Goal: Task Accomplishment & Management: Manage account settings

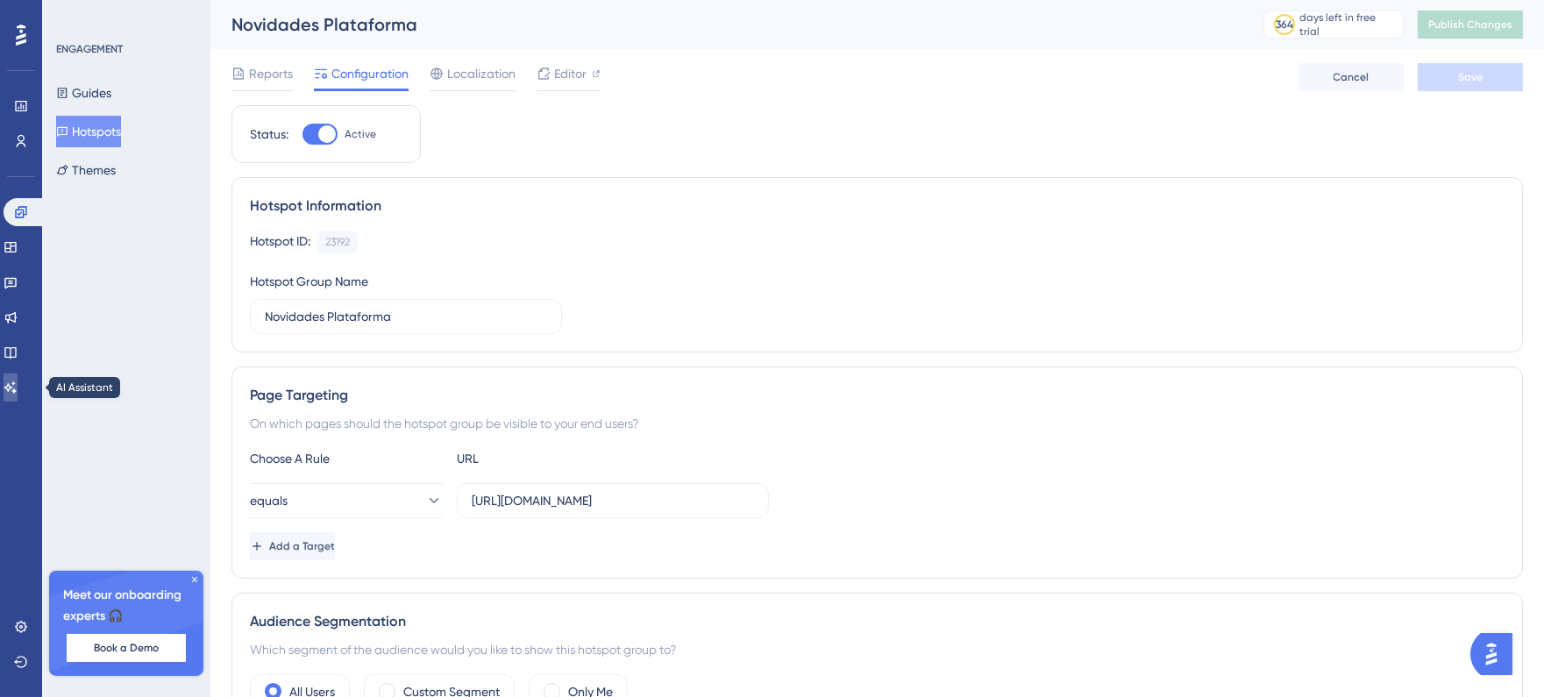
click at [15, 381] on icon at bounding box center [11, 388] width 14 height 14
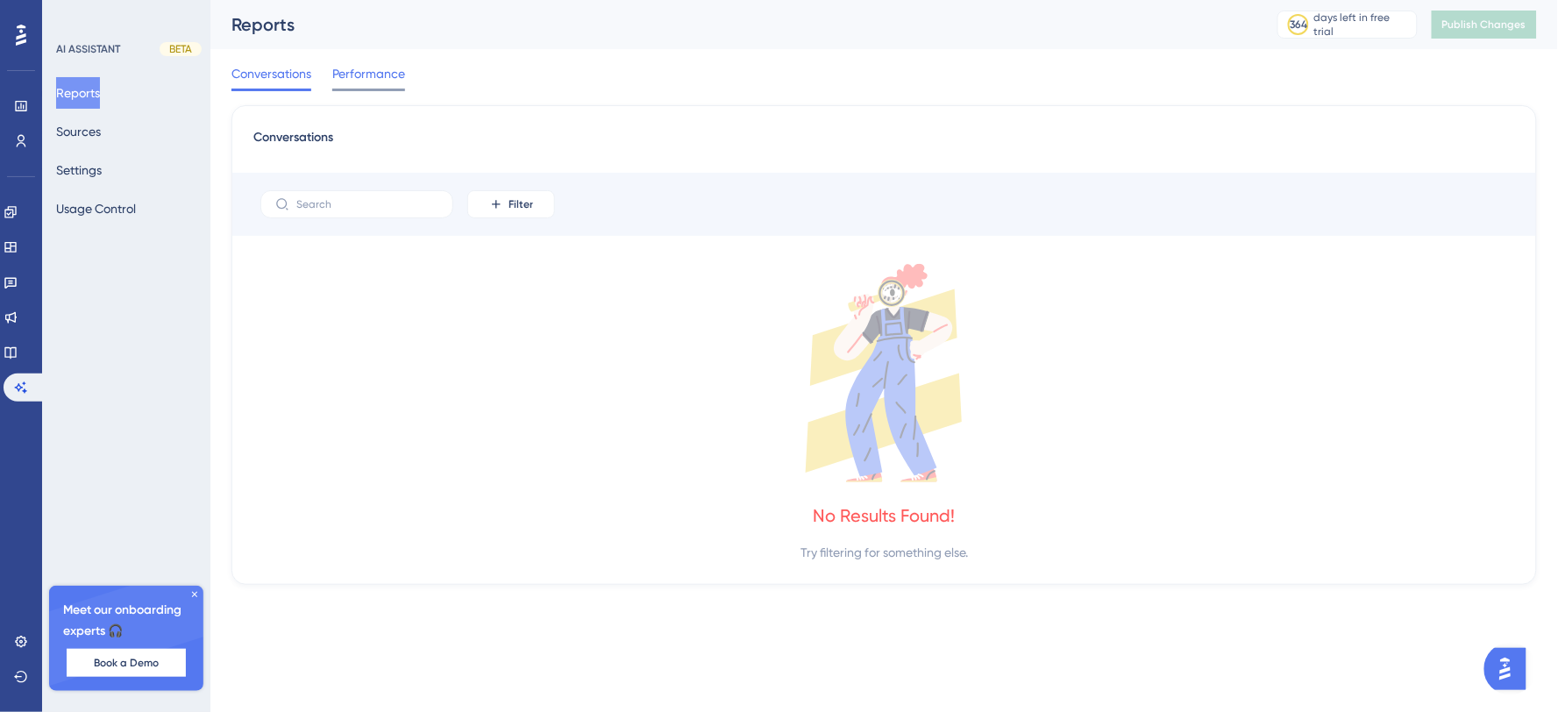
click at [346, 82] on span "Performance" at bounding box center [368, 73] width 73 height 21
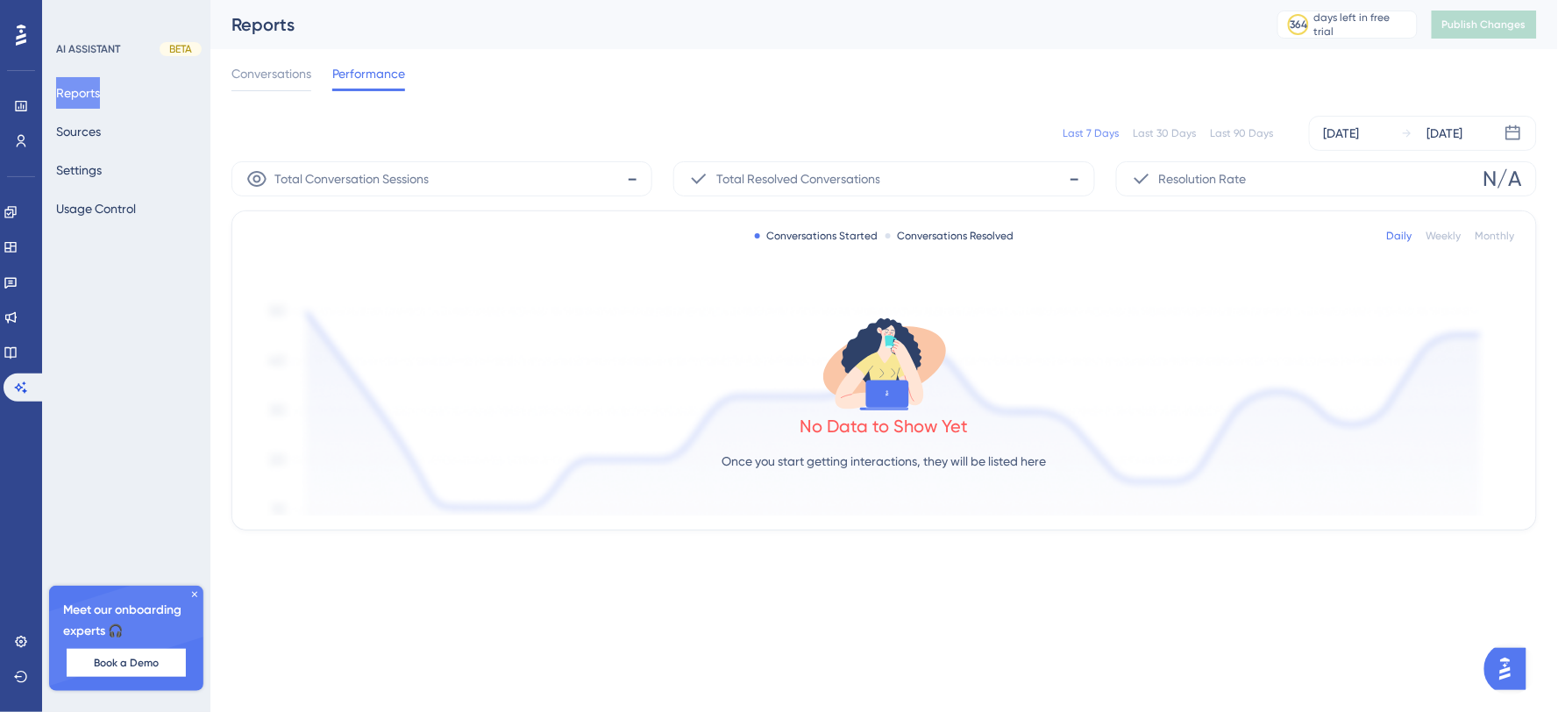
click at [328, 81] on div "Conversations Performance" at bounding box center [318, 77] width 174 height 28
click at [102, 158] on button "Settings" at bounding box center [79, 170] width 46 height 32
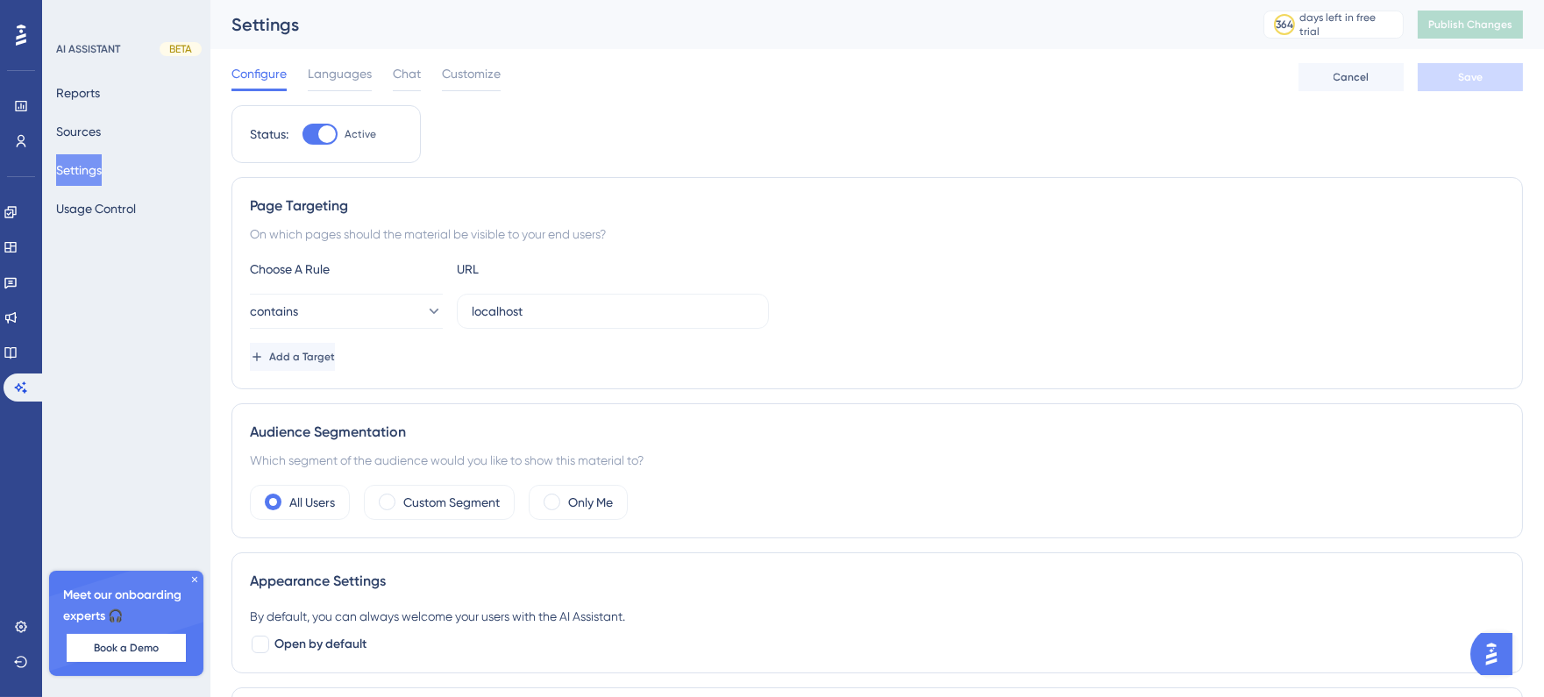
click at [1489, 645] on img "Open AI Assistant Launcher" at bounding box center [1491, 653] width 32 height 32
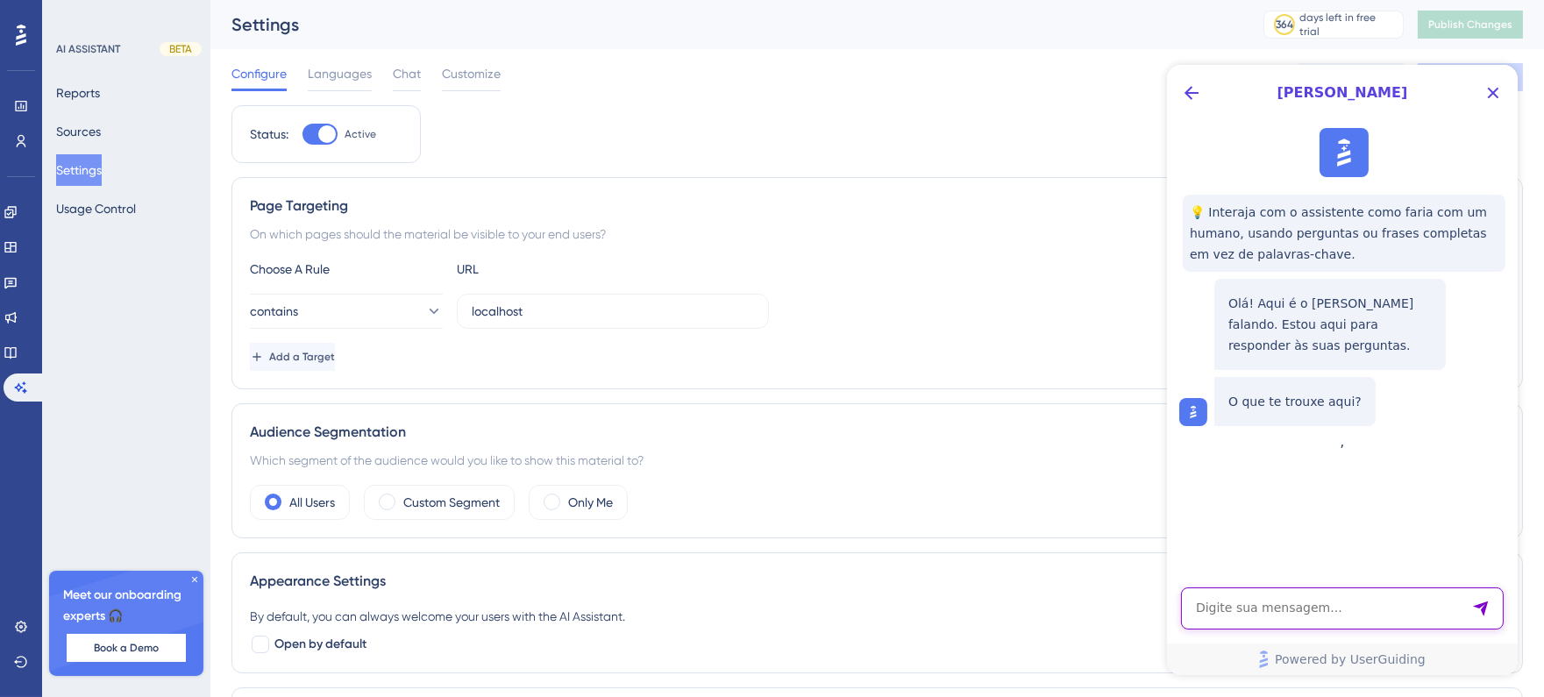
click at [1356, 596] on textarea "AI Assistant Text Input" at bounding box center [1341, 608] width 323 height 42
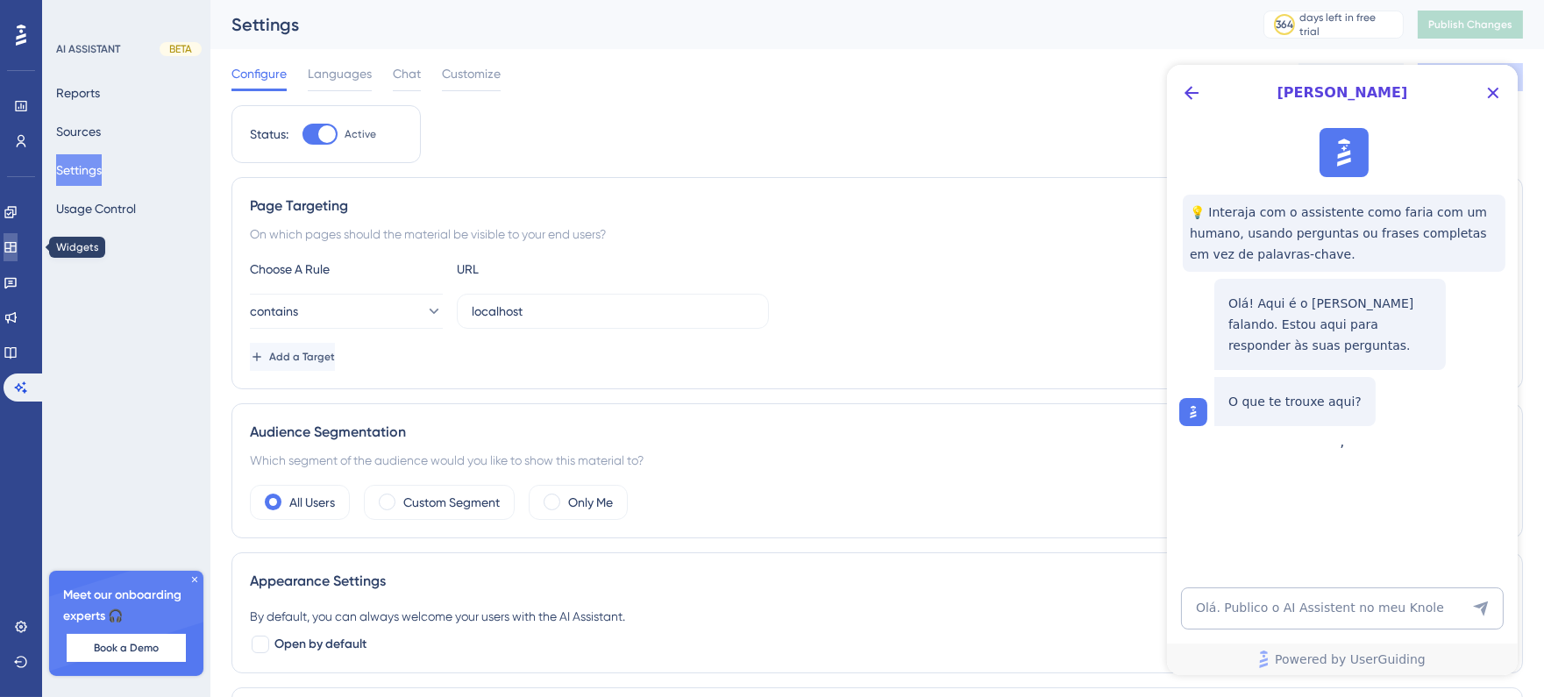
click at [18, 247] on icon at bounding box center [11, 247] width 14 height 14
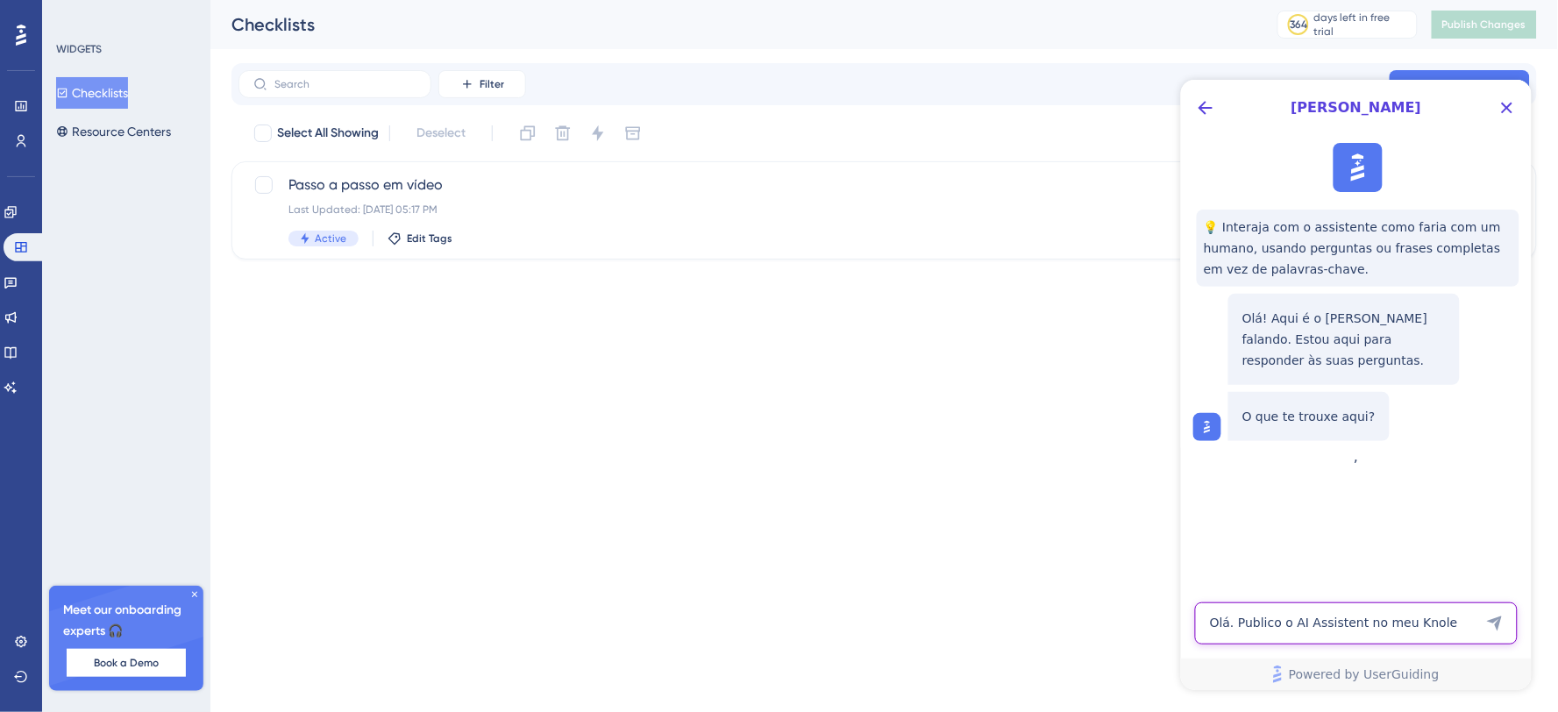
click at [1441, 628] on textarea "Olá. Publico o AI Assistent no meu Knole" at bounding box center [1355, 622] width 323 height 42
drag, startPoint x: 48, startPoint y: 386, endPoint x: 22, endPoint y: 386, distance: 26.3
click at [48, 386] on div "WIDGETS Checklists Resource Centers Meet our onboarding experts 🎧 Book a Demo U…" at bounding box center [126, 356] width 168 height 712
click at [18, 386] on icon at bounding box center [11, 388] width 14 height 14
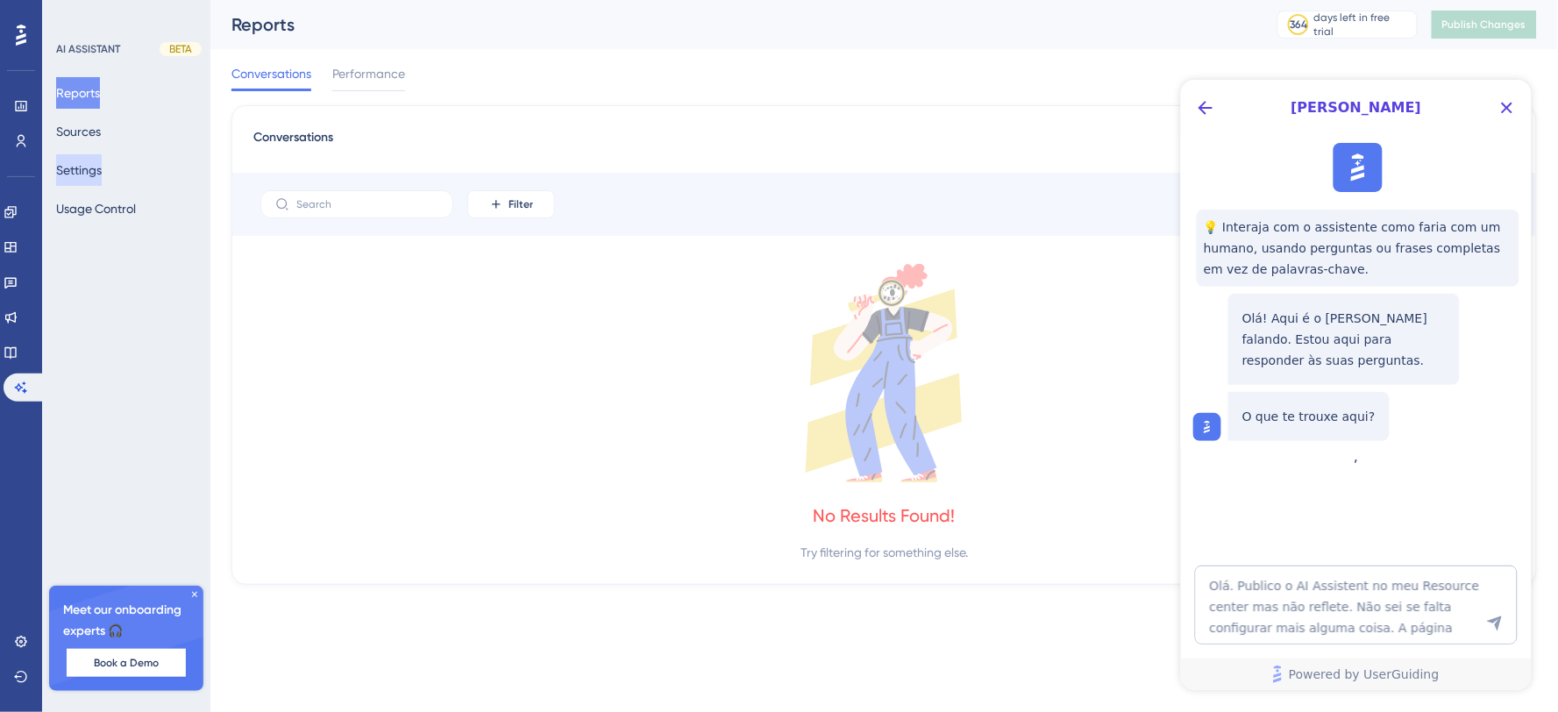
click at [79, 175] on button "Settings" at bounding box center [79, 170] width 46 height 32
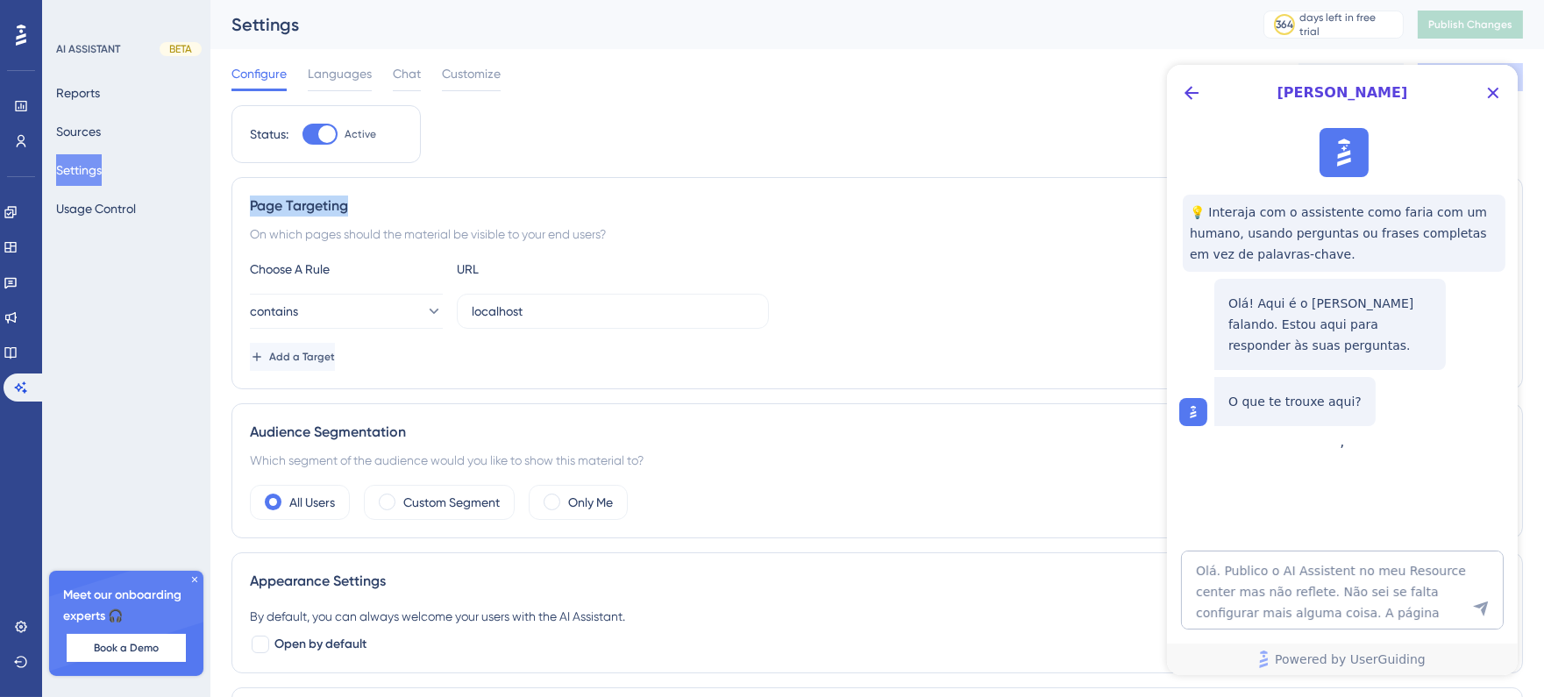
drag, startPoint x: 352, startPoint y: 209, endPoint x: 153, endPoint y: 608, distance: 446.2
click at [248, 208] on div "Page Targeting On which pages should the material be visible to your end users?…" at bounding box center [877, 283] width 1292 height 212
copy div "Page Targeting"
click at [1352, 614] on textarea "Olá. Publico o AI Assistent no meu Resource center mas não reflete. Não sei se …" at bounding box center [1341, 590] width 323 height 79
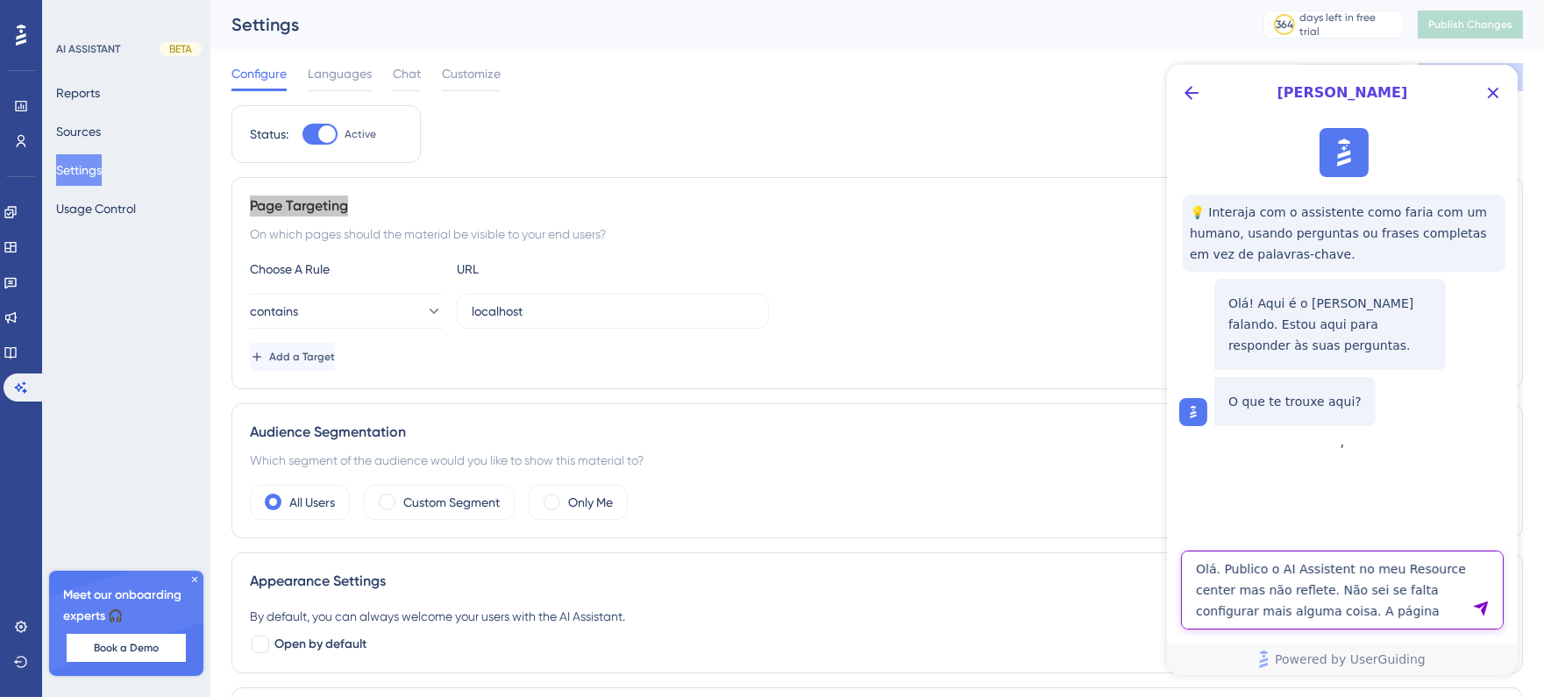
click at [1300, 612] on textarea "Olá. Publico o AI Assistent no meu Resource center mas não reflete. Não sei se …" at bounding box center [1341, 590] width 323 height 79
paste textarea "Page Targeting"
type textarea "Olá. Publico o AI Assistent no meu Resource center mas não reflete. Não sei se …"
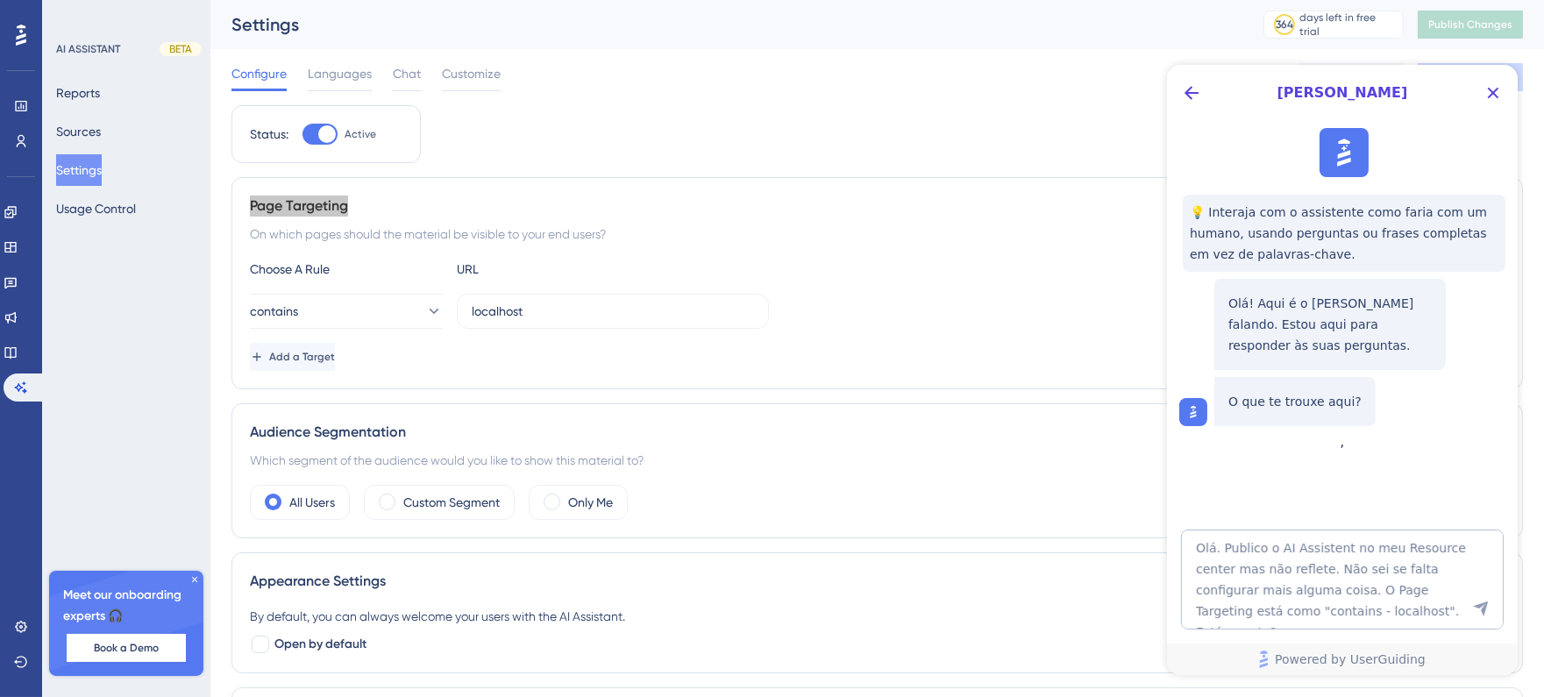
click at [1484, 616] on icon "Send Message" at bounding box center [1480, 609] width 18 height 18
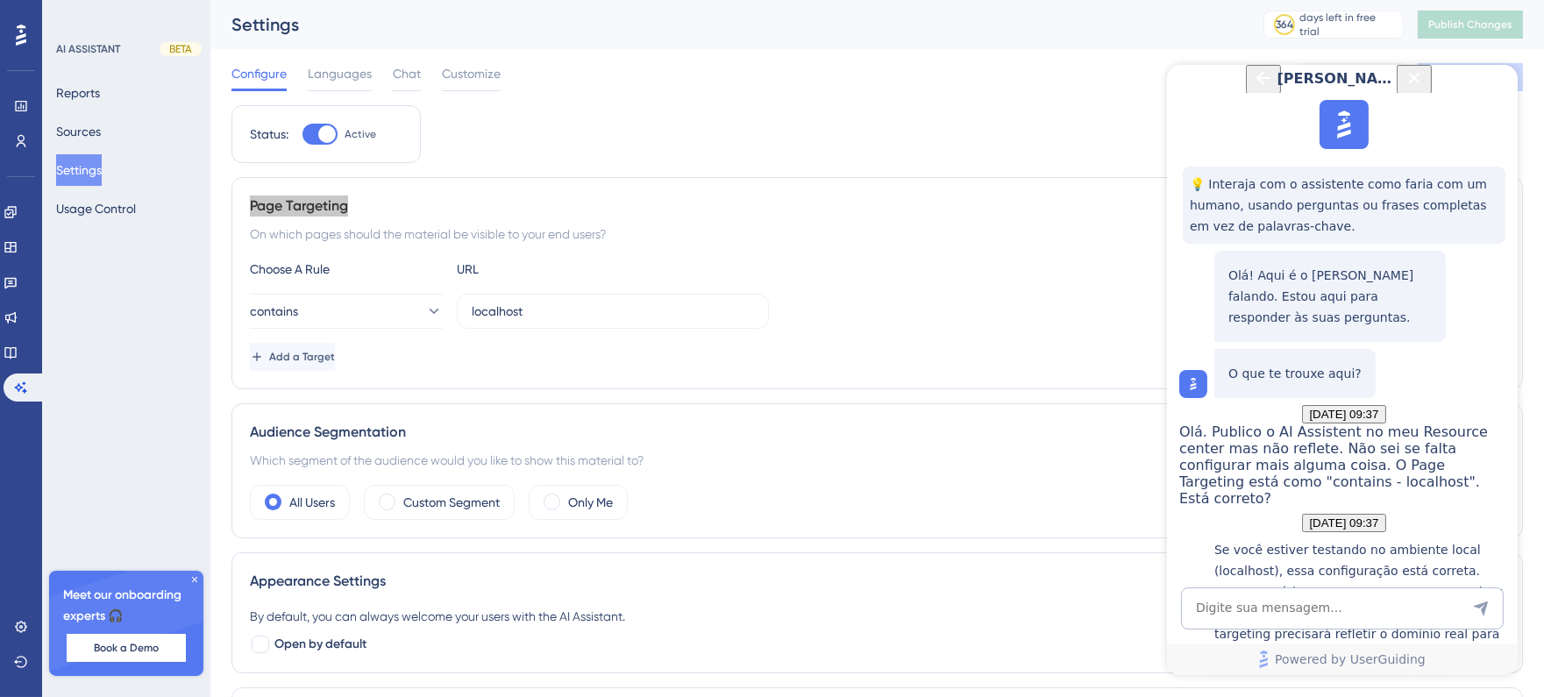
scroll to position [401, 0]
click at [526, 307] on input "localhost" at bounding box center [613, 311] width 282 height 19
paste input "[URL][DOMAIN_NAME]"
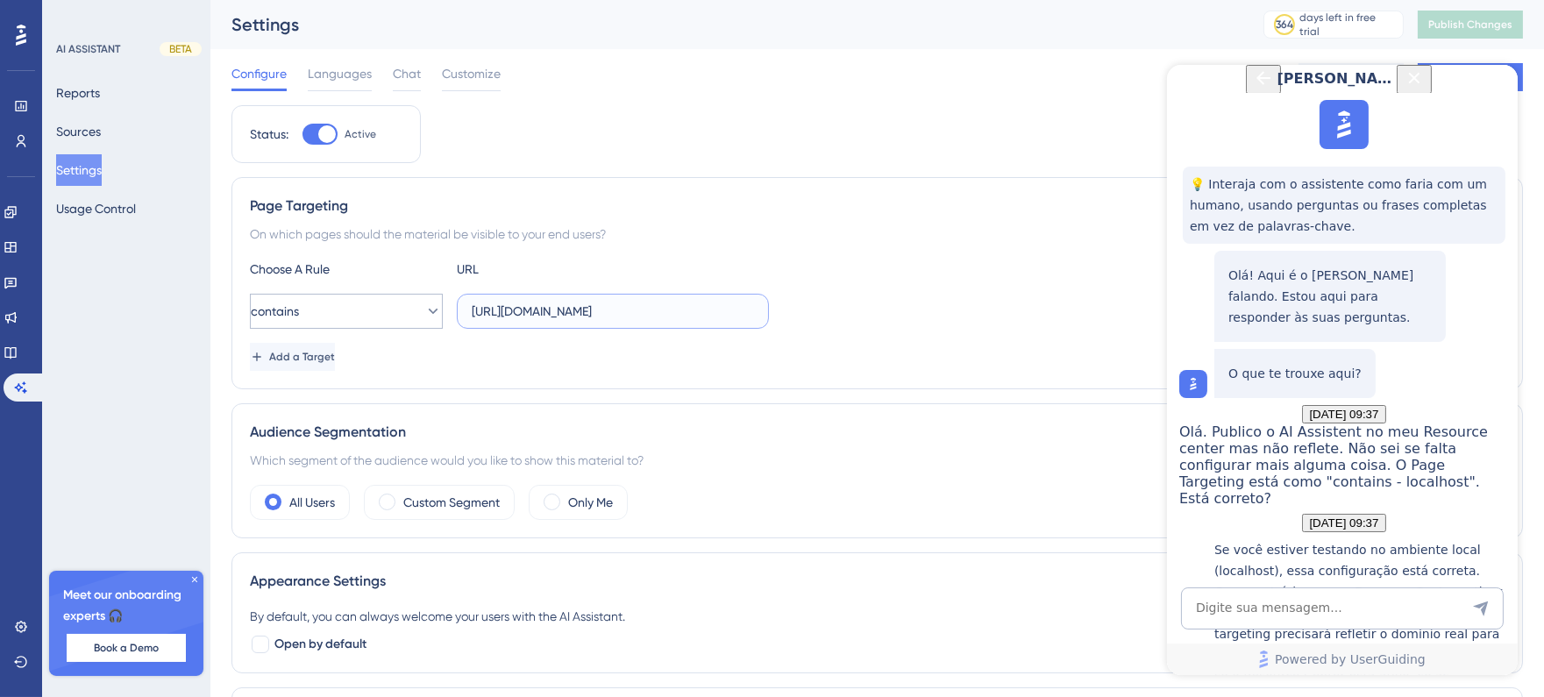
type input "[URL][DOMAIN_NAME]"
click at [375, 317] on button "contains" at bounding box center [346, 311] width 193 height 35
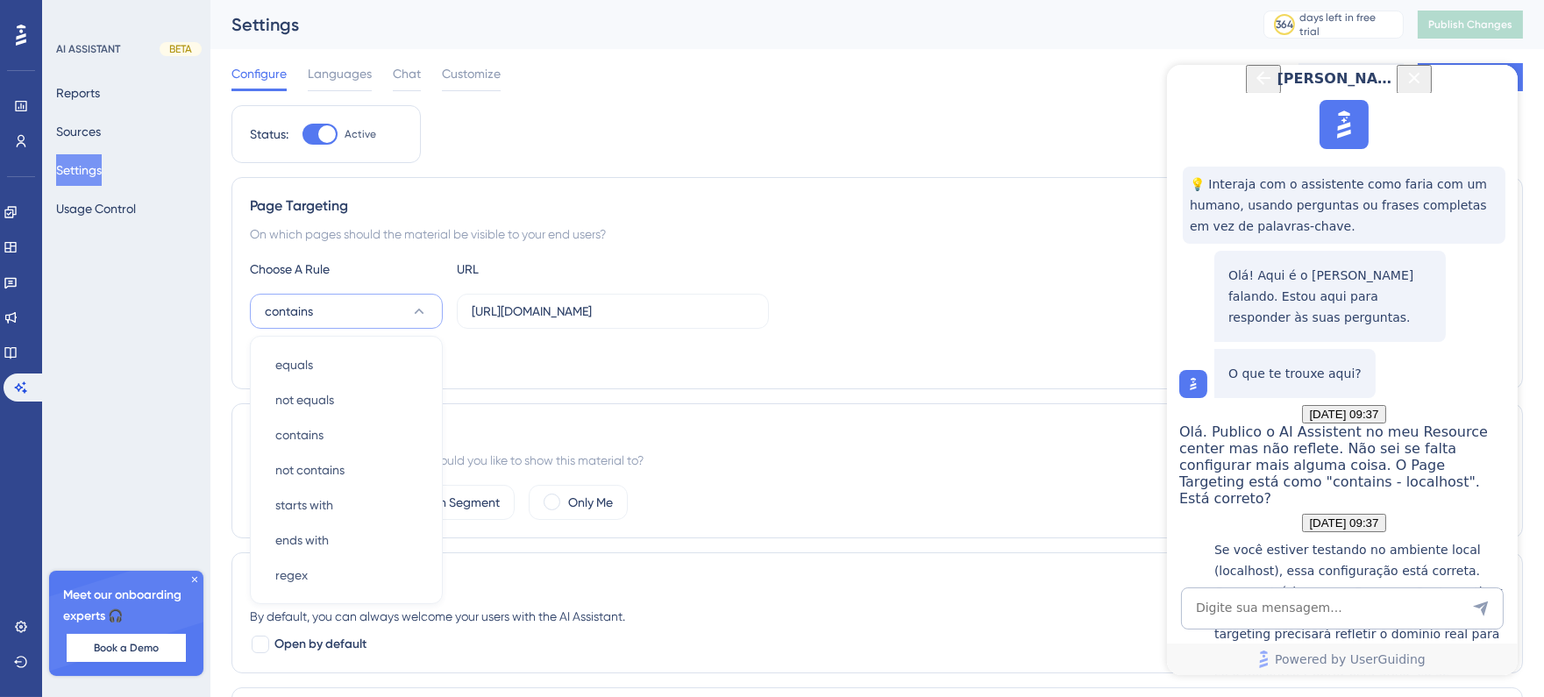
scroll to position [121, 0]
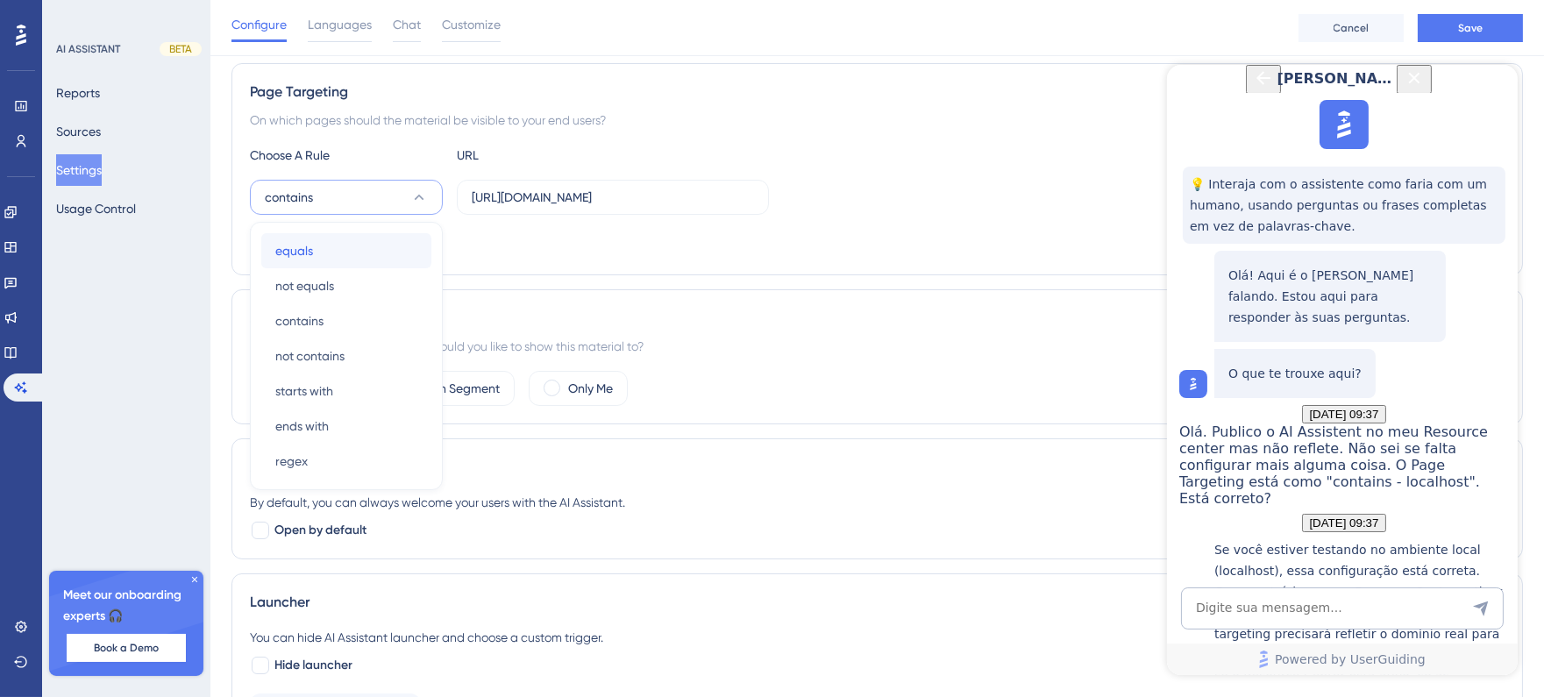
click at [352, 252] on div "equals equals" at bounding box center [346, 250] width 142 height 35
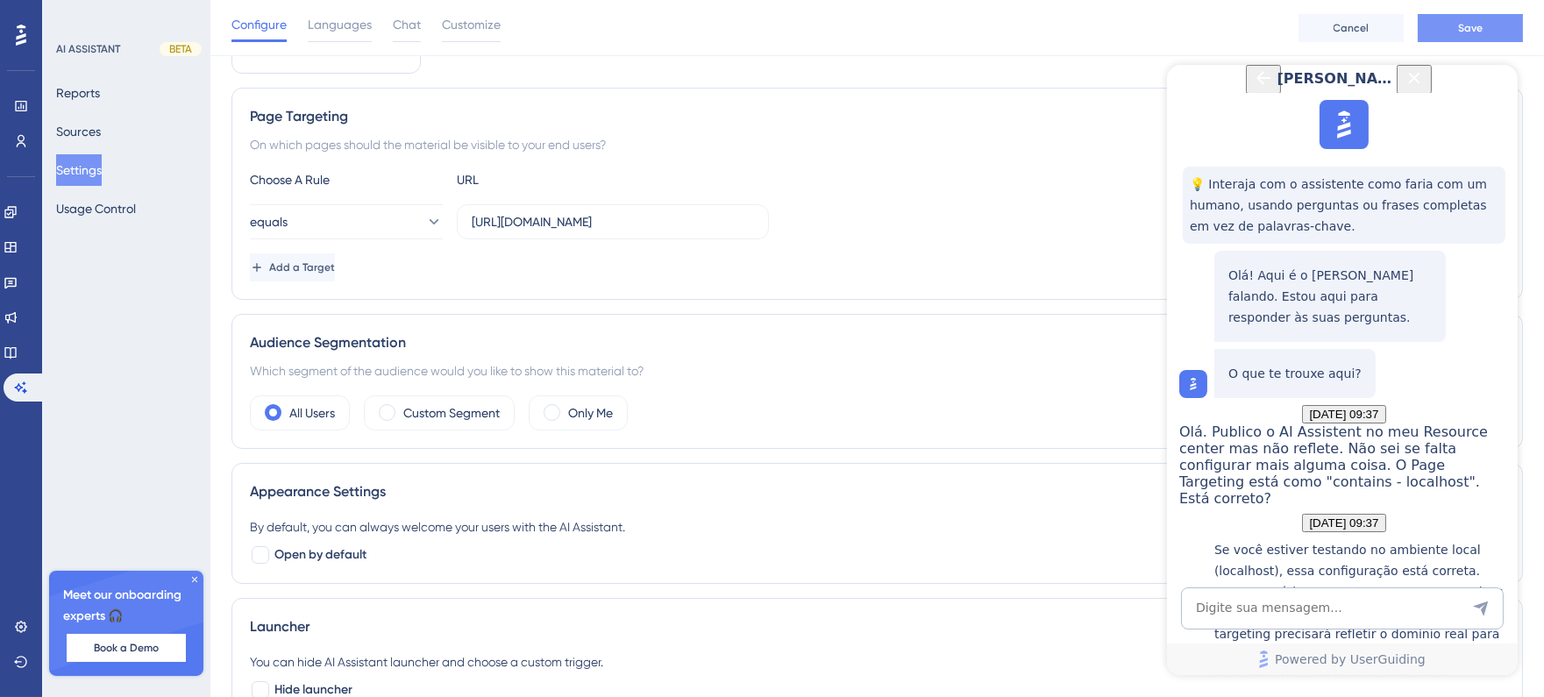
scroll to position [97, 0]
click at [1491, 27] on button "Save" at bounding box center [1470, 28] width 105 height 28
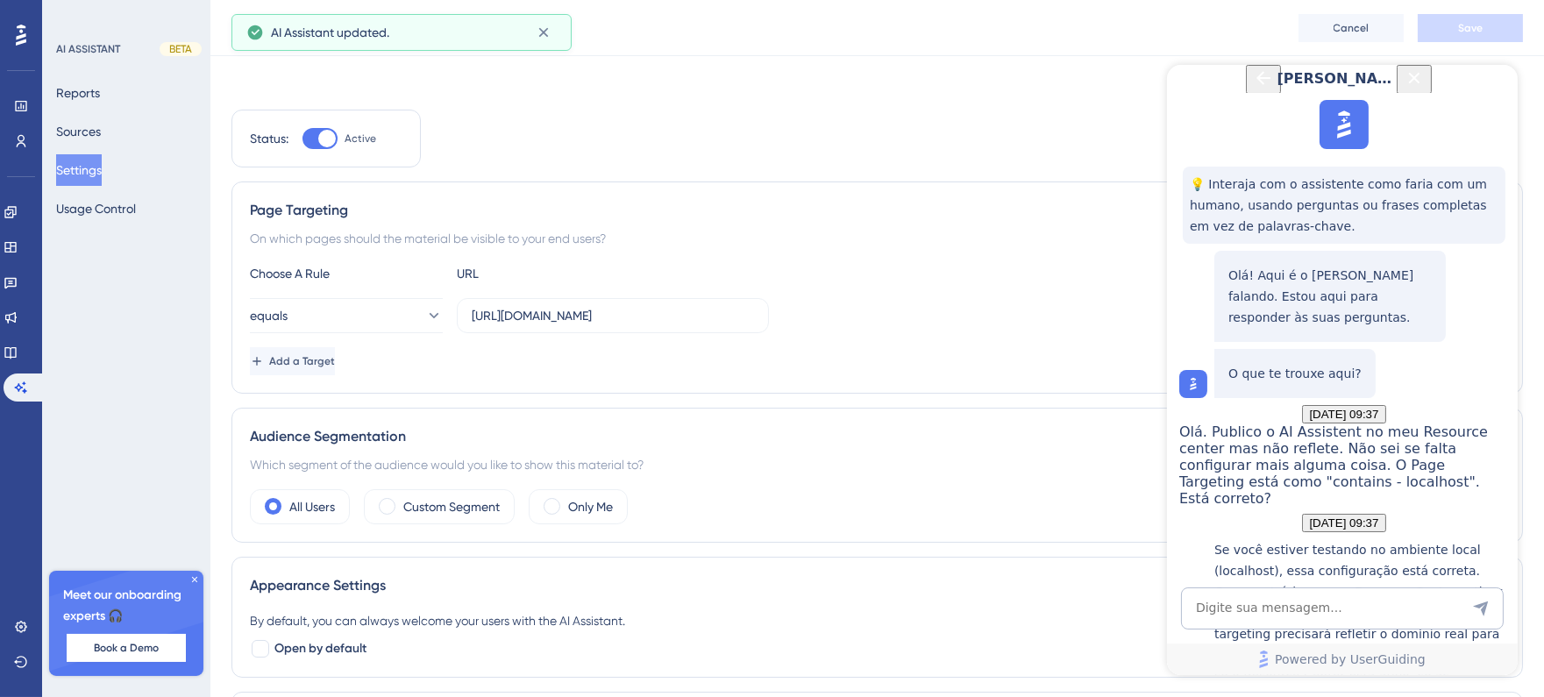
scroll to position [0, 0]
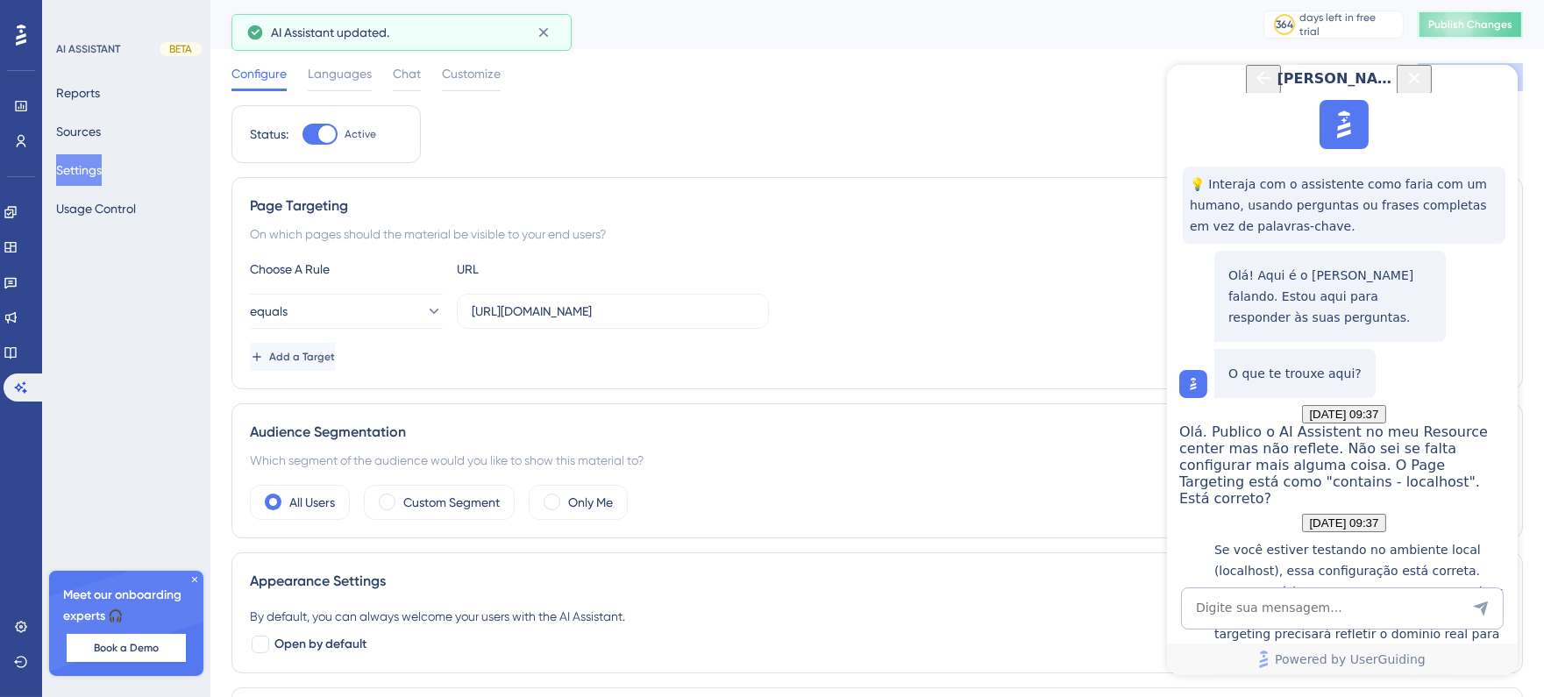
click at [1491, 27] on span "Publish Changes" at bounding box center [1470, 25] width 84 height 14
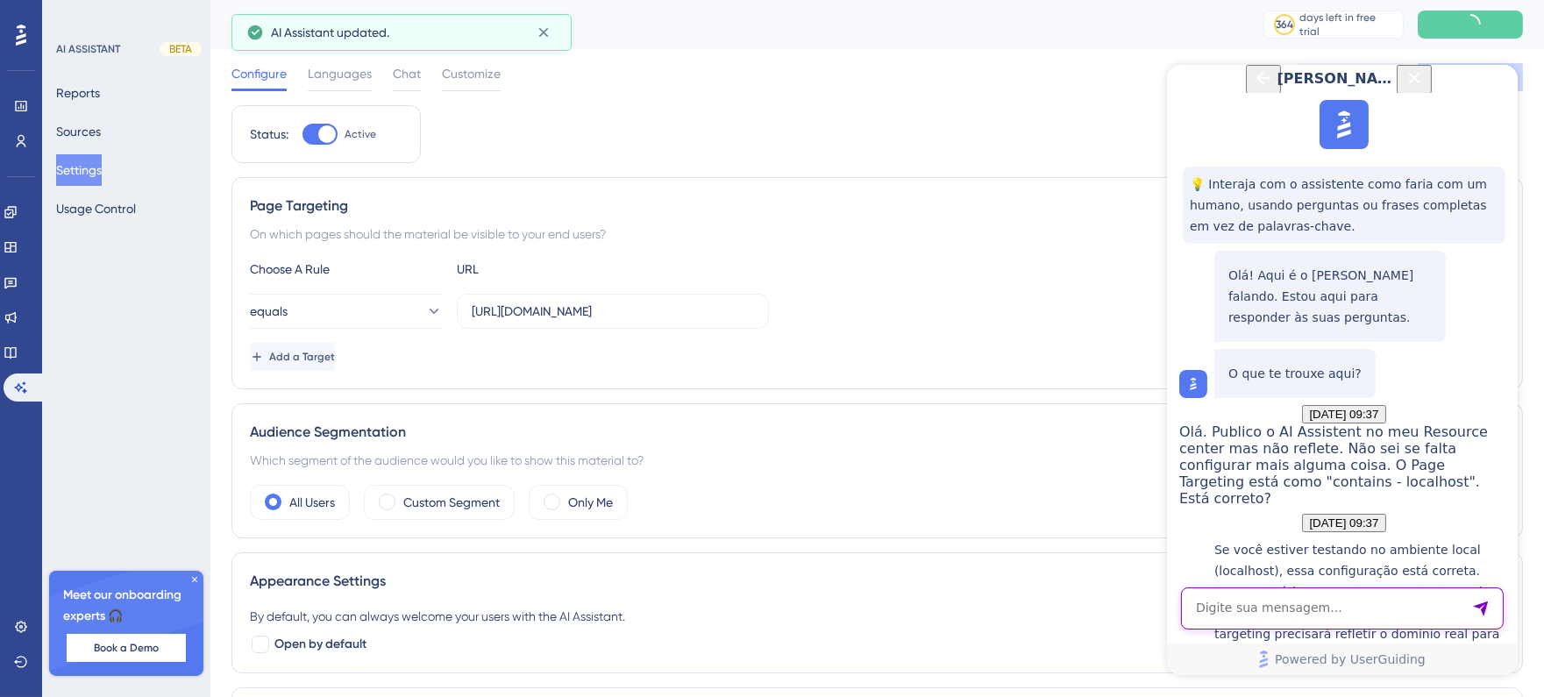
click at [1296, 611] on textarea "AI Assistant Text Input" at bounding box center [1341, 608] width 323 height 42
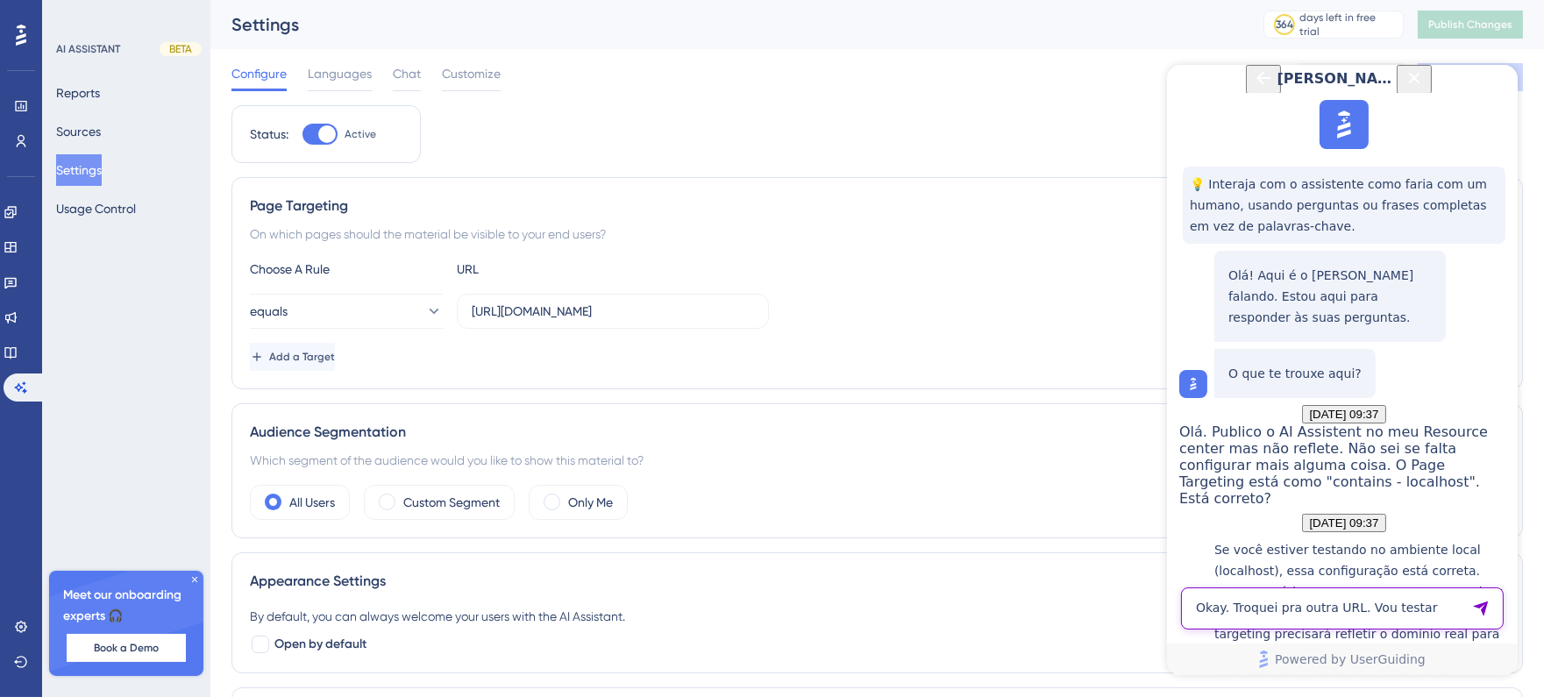
type textarea "Okay. Troquei pra outra URL. Vou testar"
drag, startPoint x: 658, startPoint y: 137, endPoint x: 658, endPoint y: 185, distance: 48.2
drag, startPoint x: 658, startPoint y: 185, endPoint x: 500, endPoint y: 170, distance: 158.5
click at [500, 170] on div "Status: Active Page Targeting On which pages should the material be visible to …" at bounding box center [877, 562] width 1292 height 915
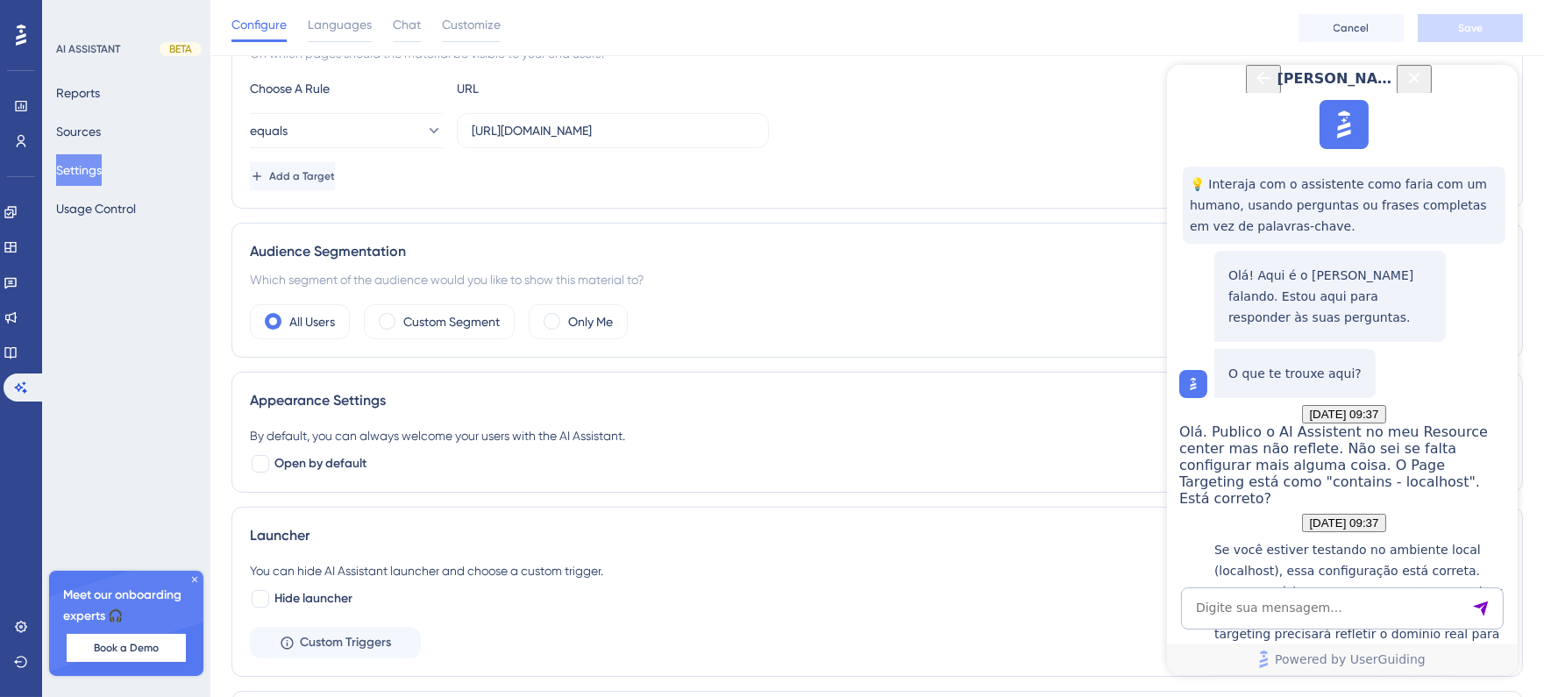
scroll to position [0, 0]
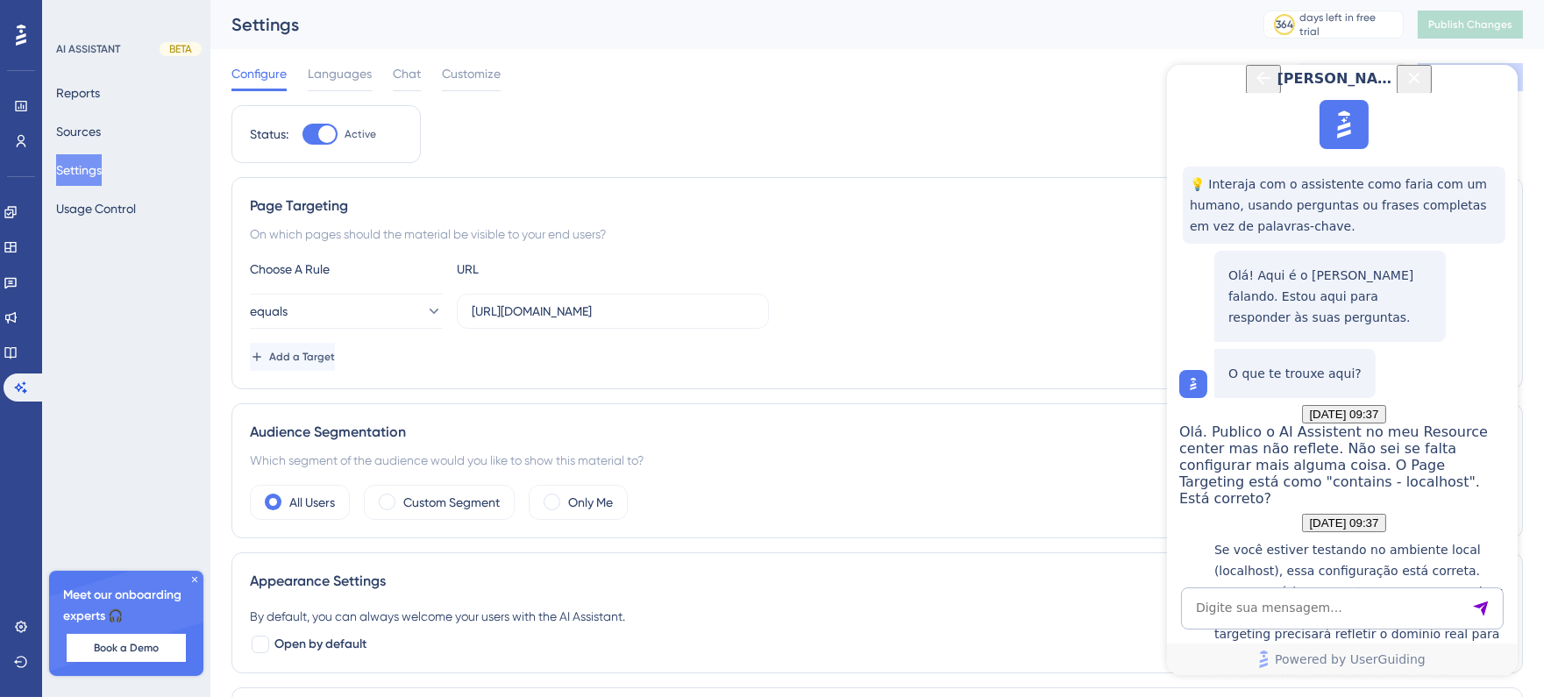
click at [1424, 89] on icon "Close Button" at bounding box center [1413, 78] width 21 height 21
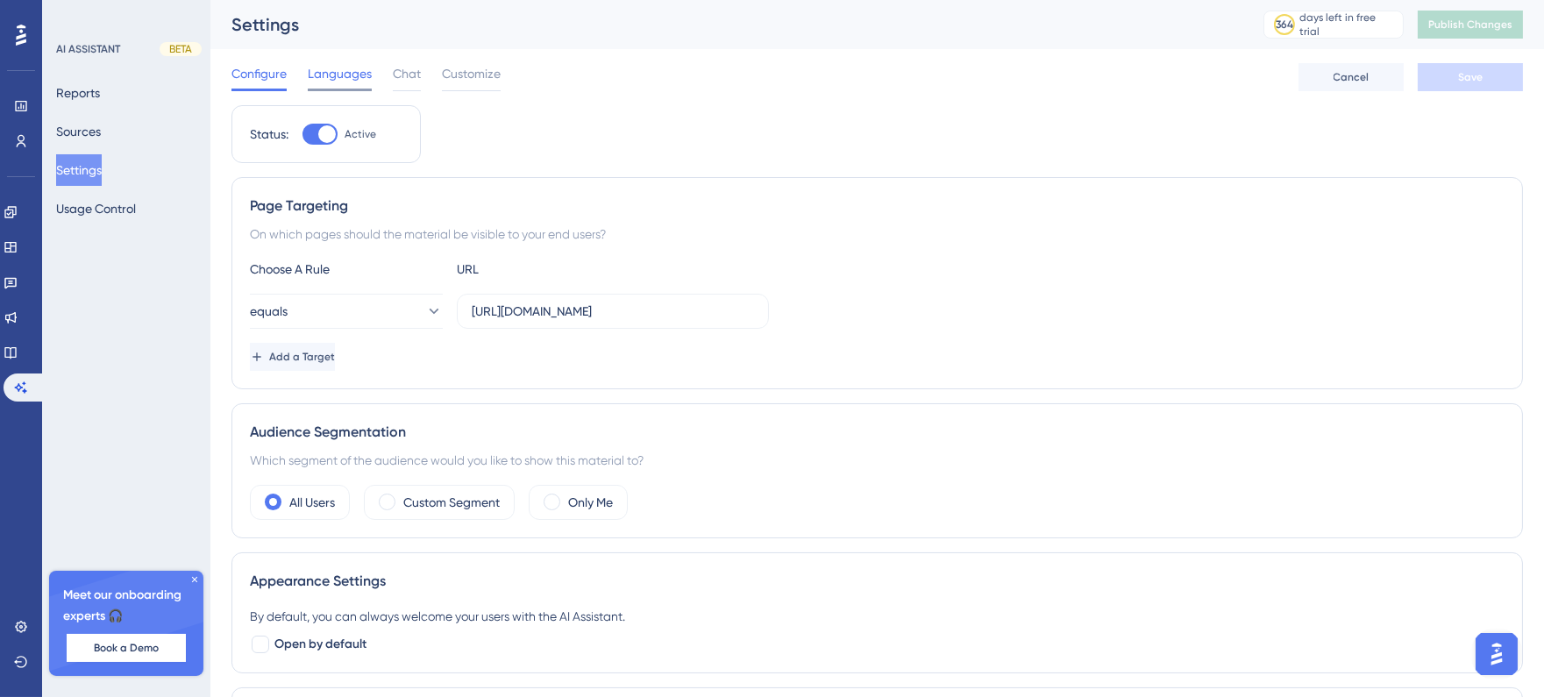
click at [338, 66] on span "Languages" at bounding box center [340, 73] width 64 height 21
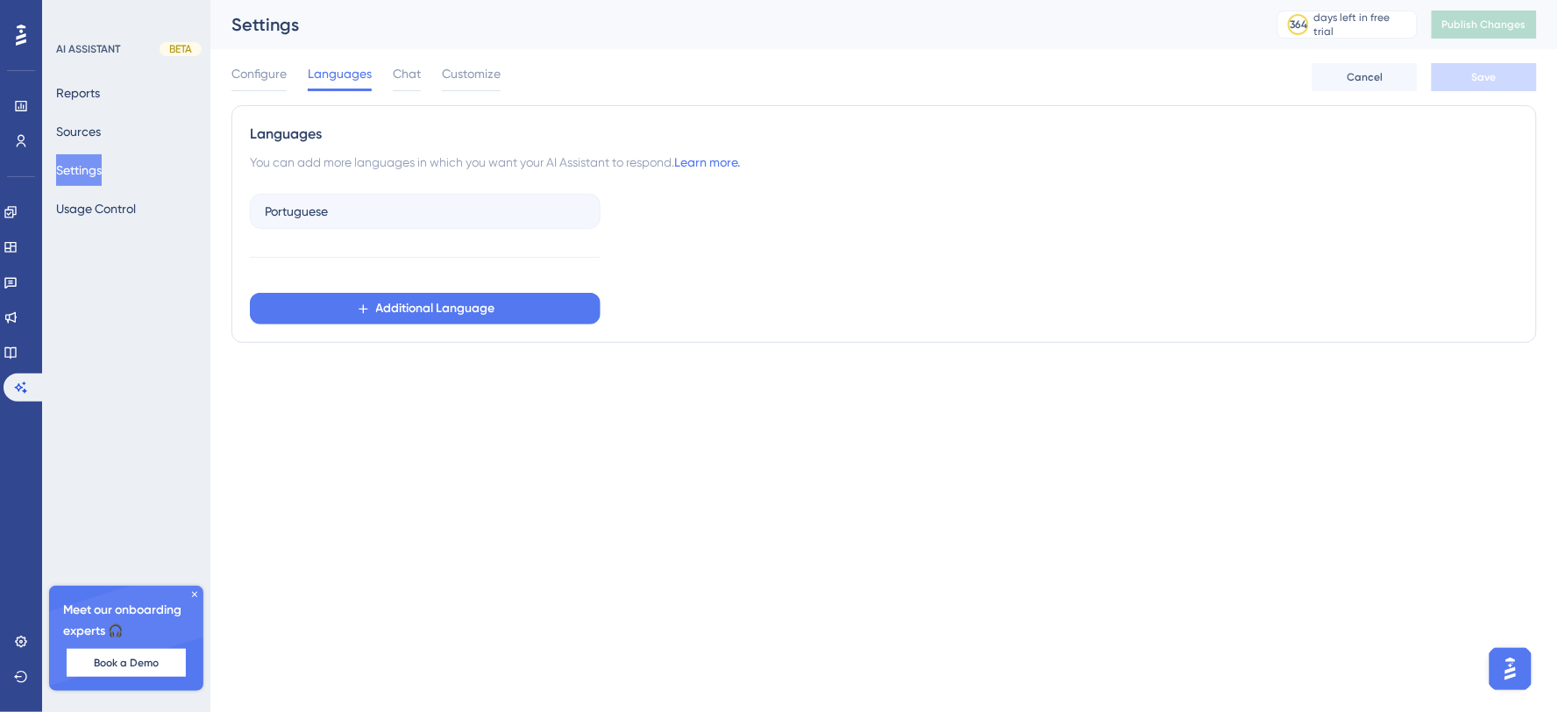
click at [426, 82] on div "Configure Languages Chat Customize" at bounding box center [365, 77] width 269 height 28
click at [422, 79] on div "Configure Languages Chat Customize" at bounding box center [365, 77] width 269 height 28
click at [416, 77] on span "Chat" at bounding box center [407, 73] width 28 height 21
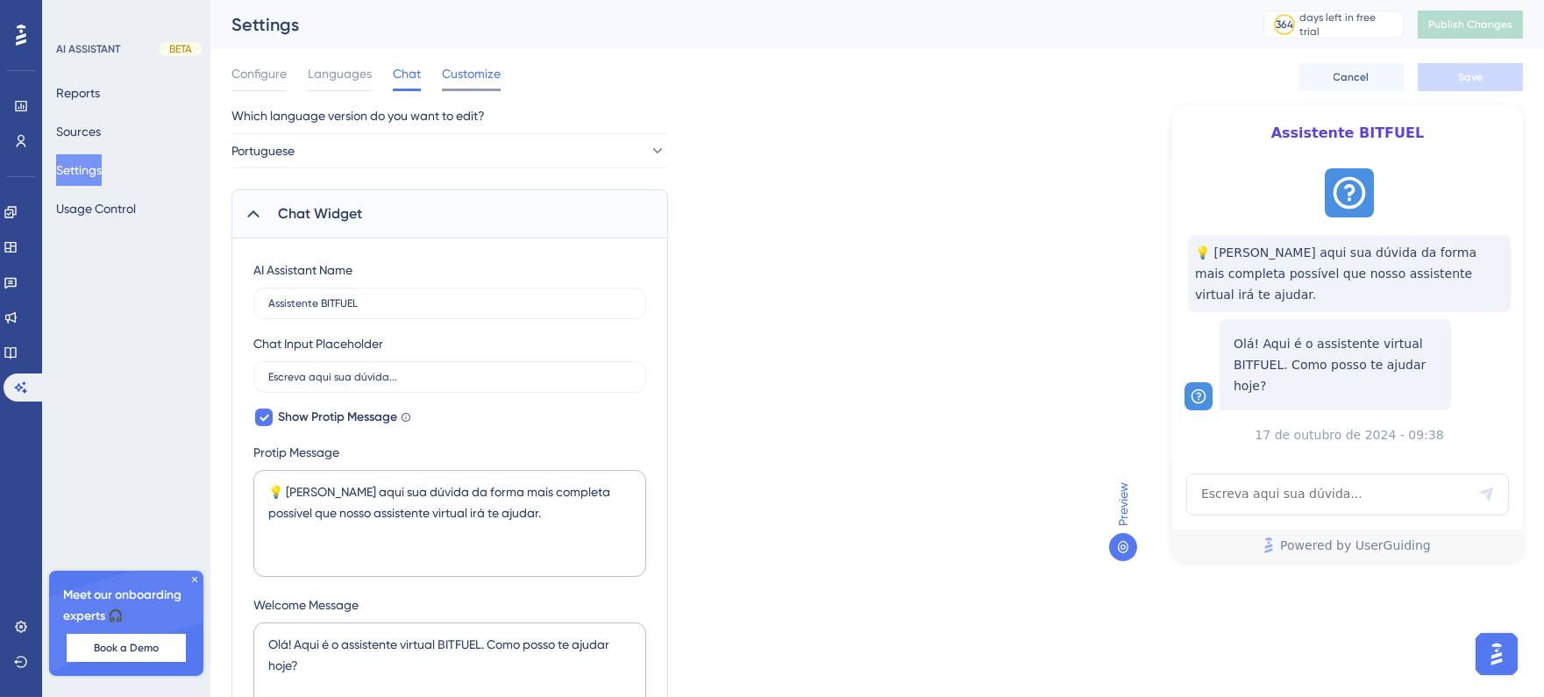
click at [472, 82] on span "Customize" at bounding box center [471, 73] width 59 height 21
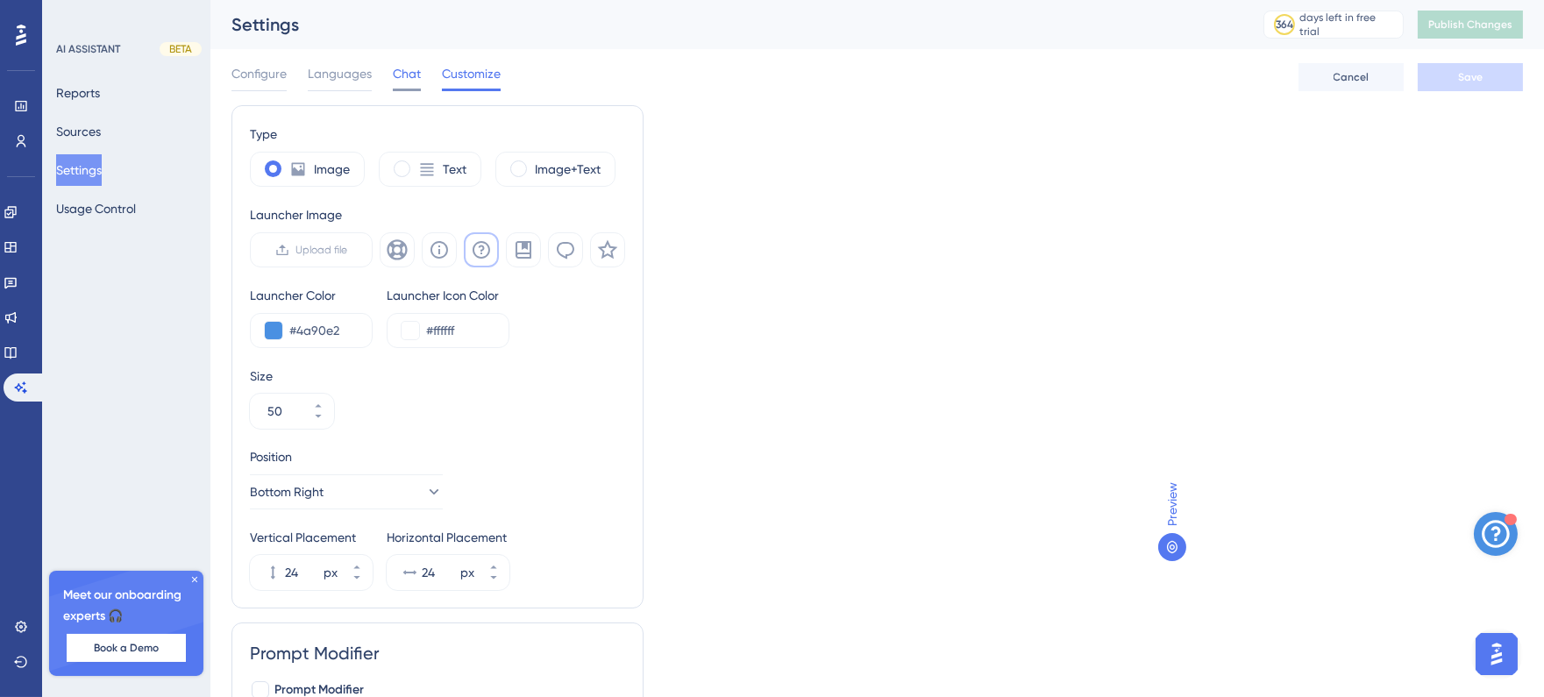
click at [395, 81] on span "Chat" at bounding box center [407, 73] width 28 height 21
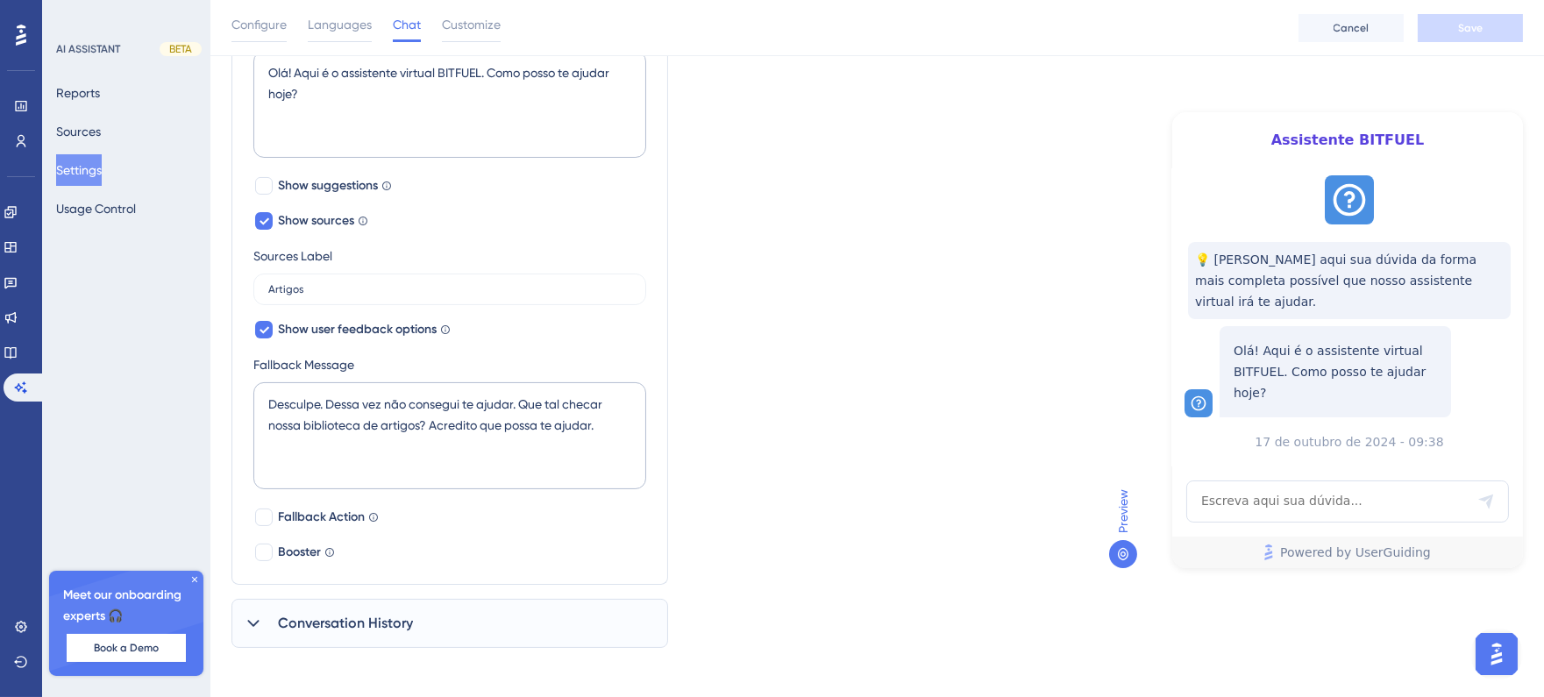
scroll to position [583, 0]
click at [1513, 645] on button "Open AI Assistant Launcher" at bounding box center [1496, 653] width 42 height 42
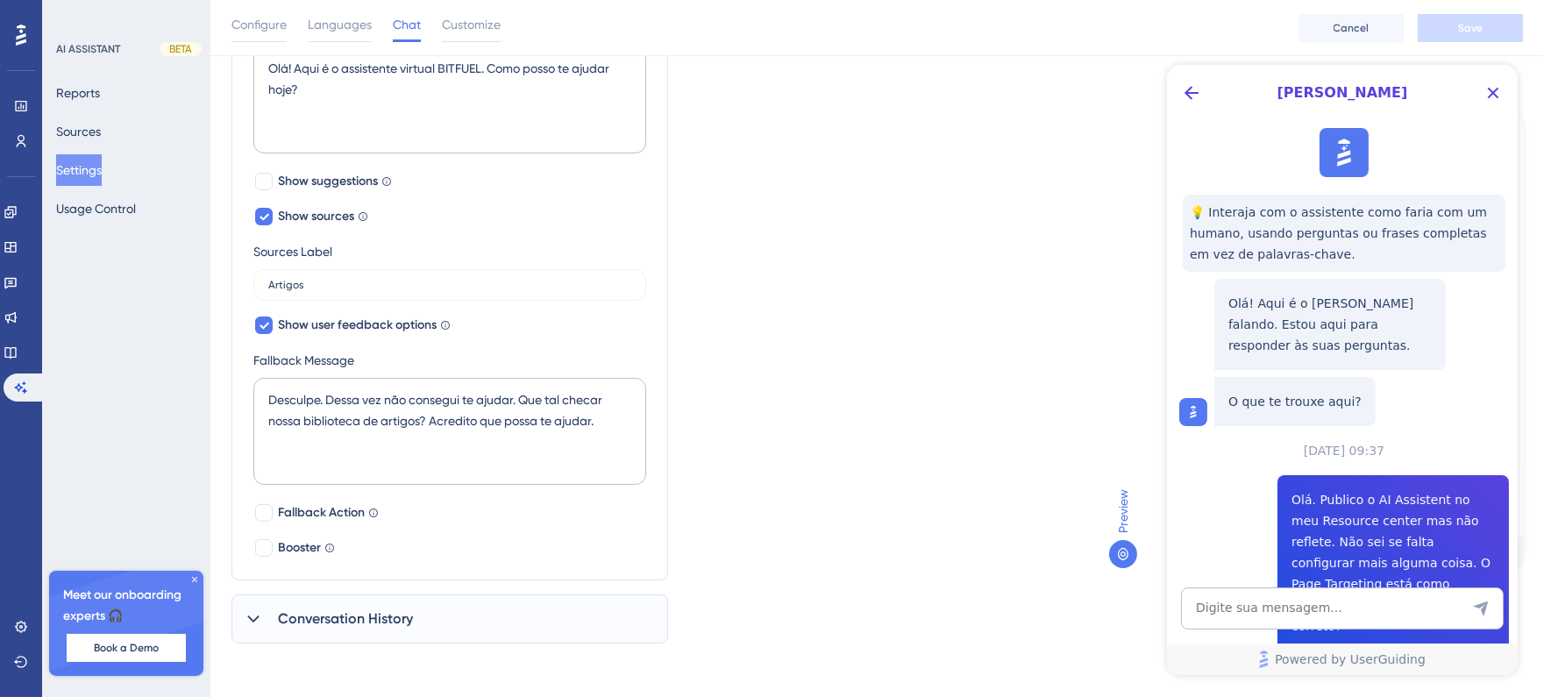
scroll to position [0, 0]
click at [1488, 94] on icon "Close Button" at bounding box center [1492, 92] width 21 height 21
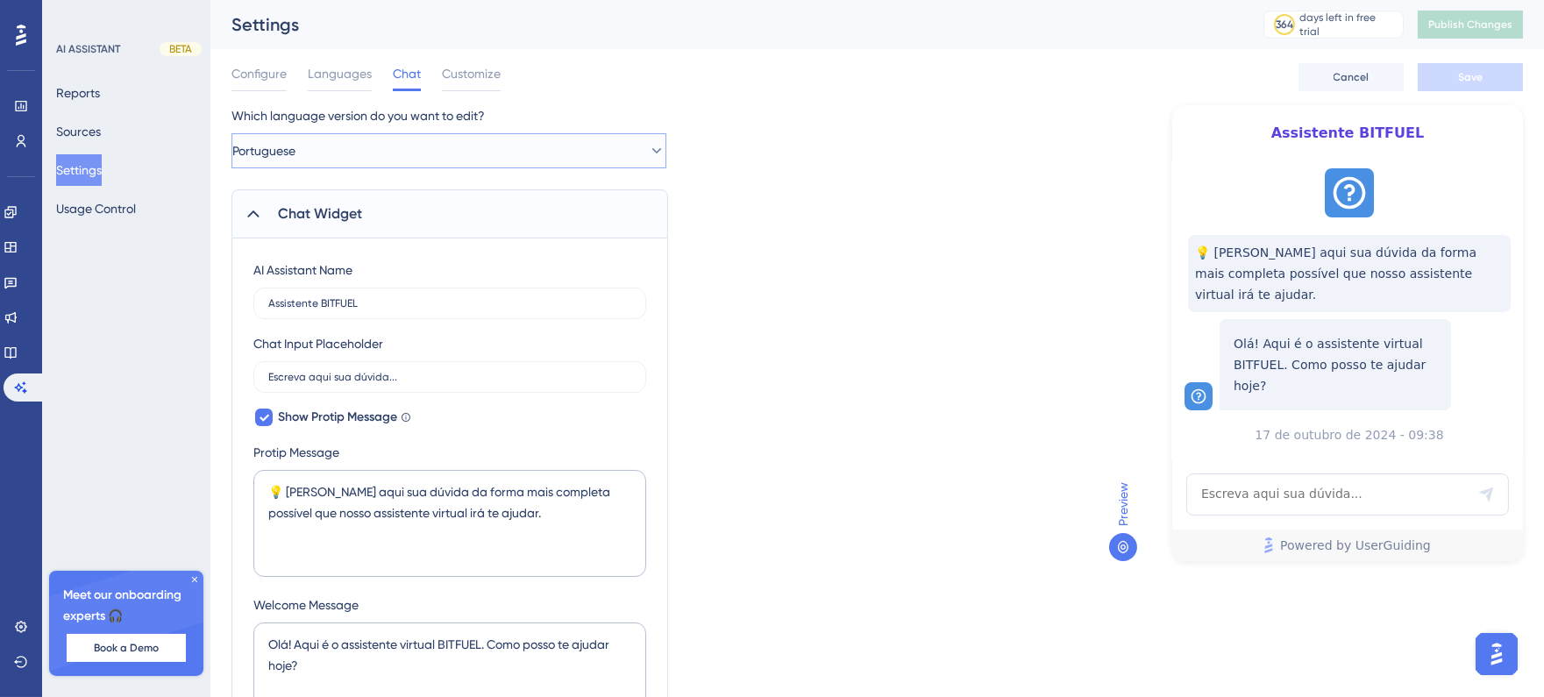
click at [482, 142] on button "Portuguese" at bounding box center [448, 150] width 435 height 35
click at [480, 147] on button "Portuguese" at bounding box center [448, 150] width 435 height 35
click at [460, 75] on span "Customize" at bounding box center [471, 73] width 59 height 21
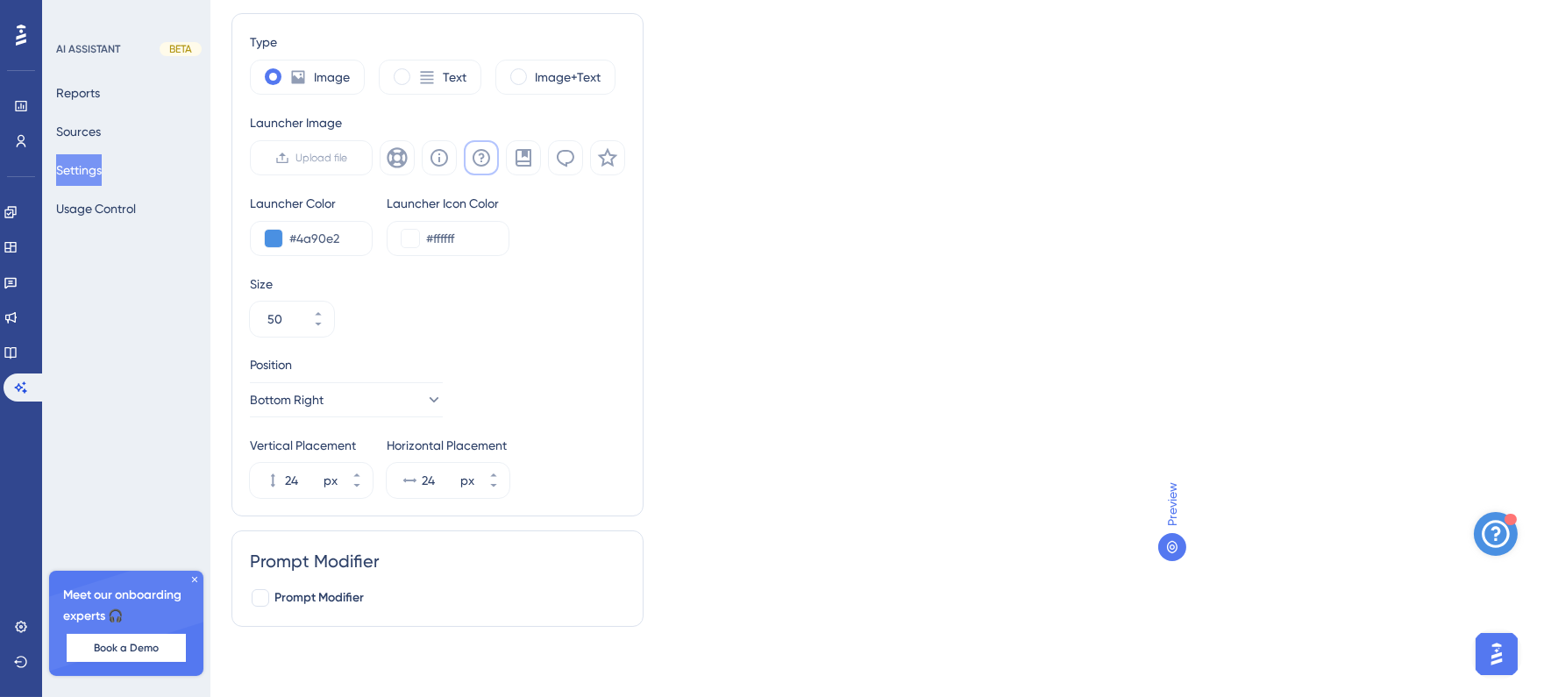
scroll to position [99, 0]
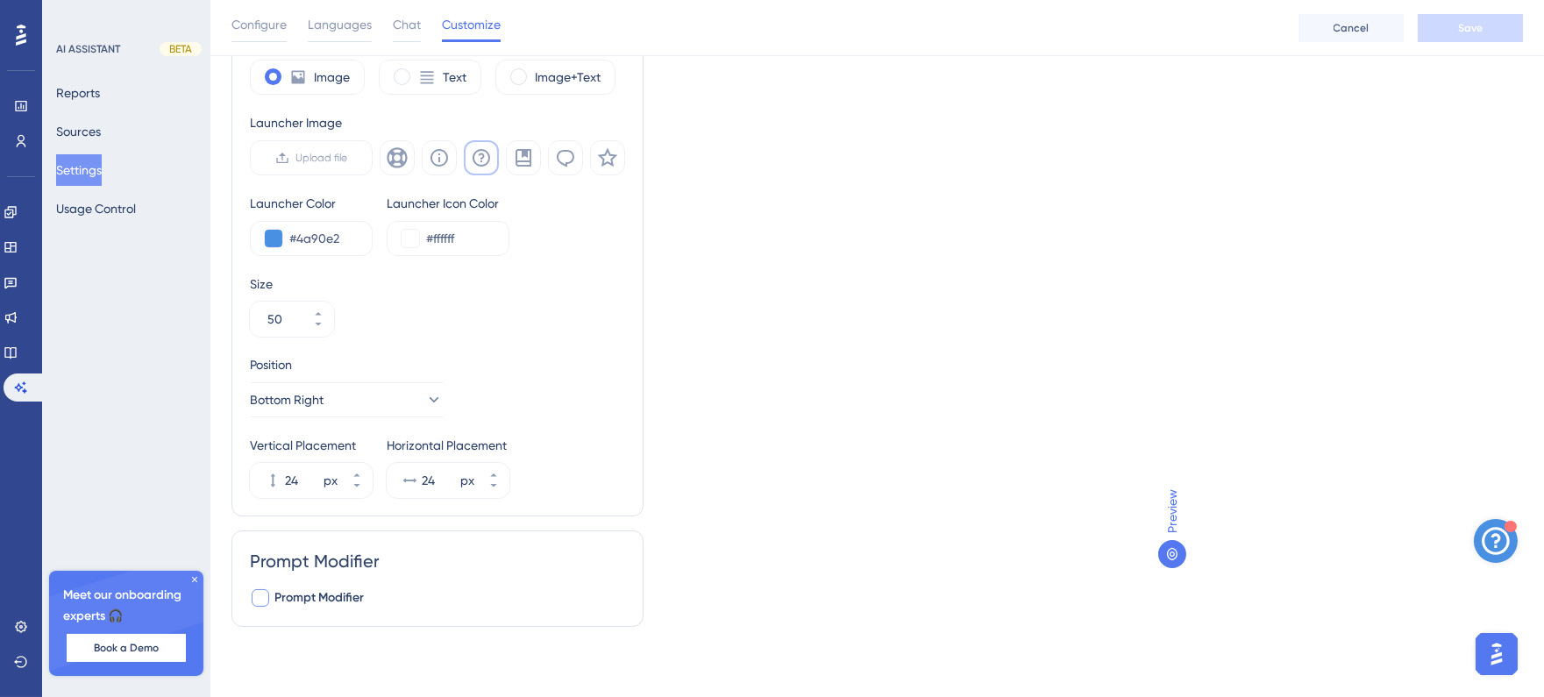
click at [324, 601] on span "Prompt Modifier" at bounding box center [318, 597] width 89 height 21
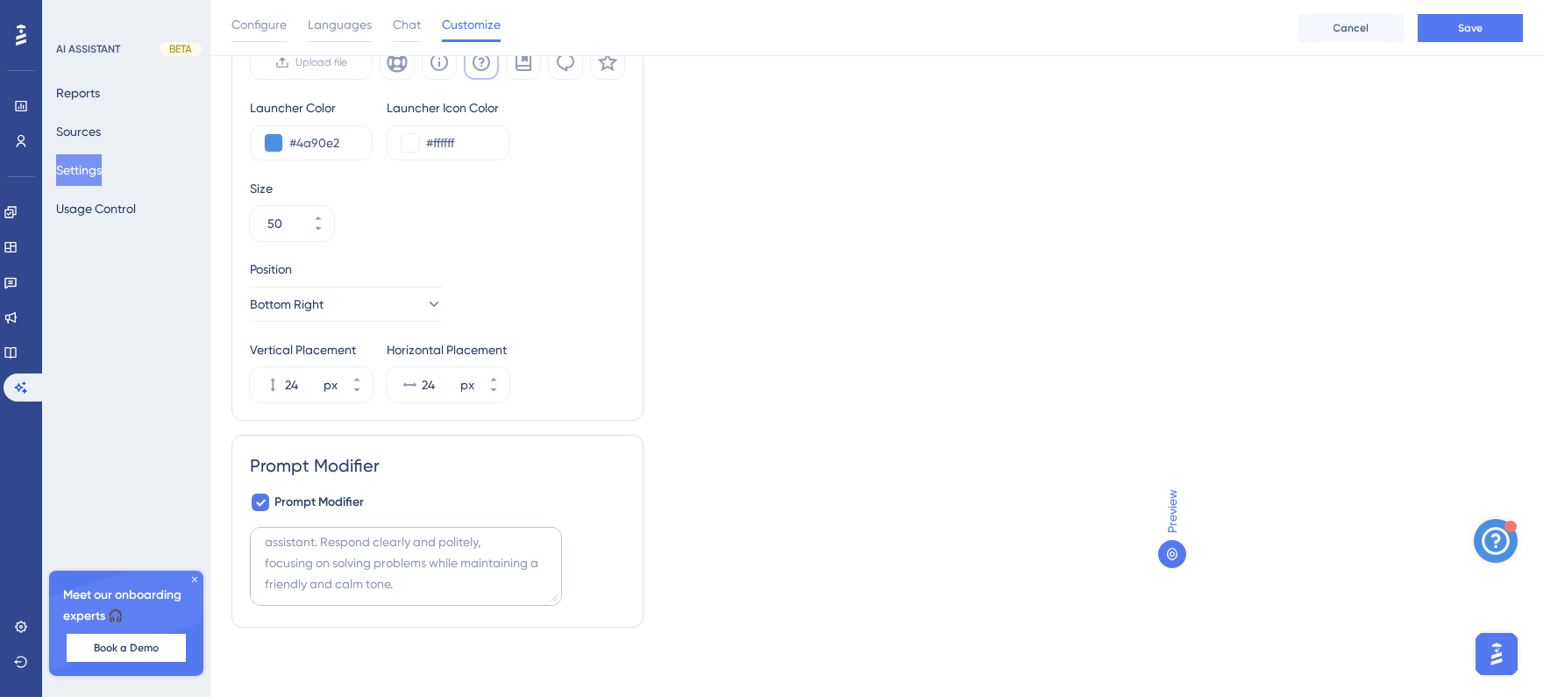
scroll to position [0, 0]
click at [250, 517] on div "Prompt Modifier Prompt Modifier" at bounding box center [437, 531] width 375 height 156
click at [259, 502] on icon at bounding box center [260, 502] width 11 height 14
checkbox input "false"
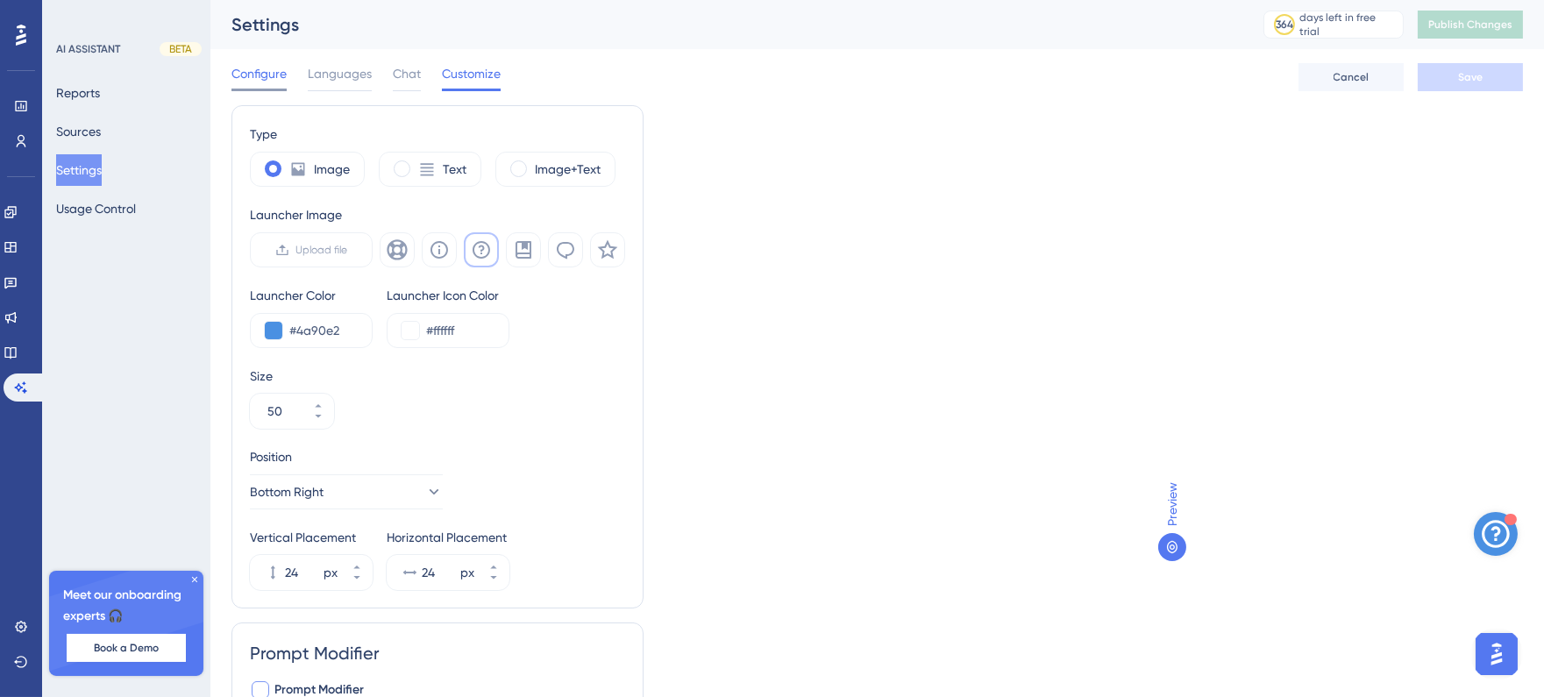
click at [267, 82] on span "Configure" at bounding box center [258, 73] width 55 height 21
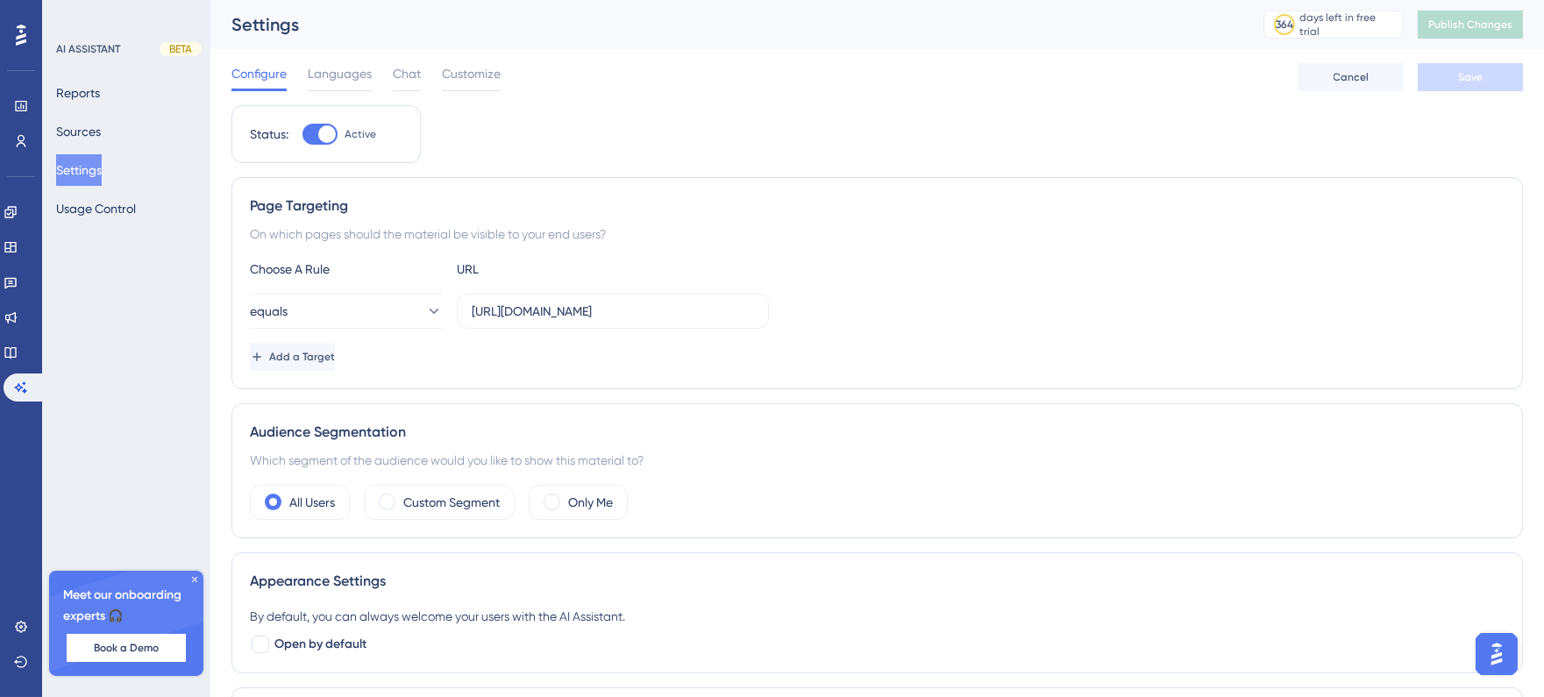
click at [327, 143] on div at bounding box center [320, 134] width 35 height 21
click at [303, 135] on input "Active" at bounding box center [302, 134] width 1 height 1
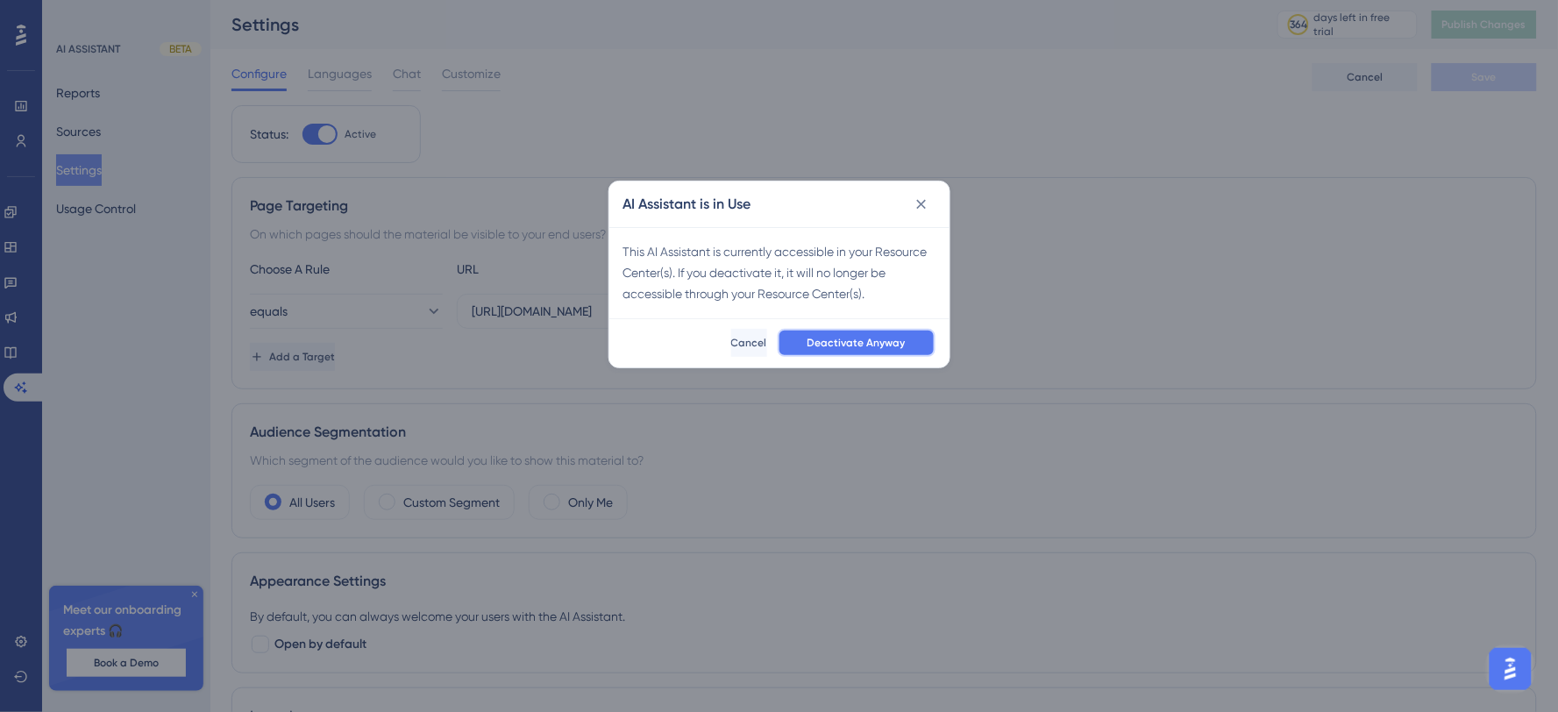
drag, startPoint x: 822, startPoint y: 344, endPoint x: 822, endPoint y: 302, distance: 42.1
click at [822, 302] on div "AI Assistant is in Use This AI Assistant is currently accessible in your Resour…" at bounding box center [780, 275] width 342 height 188
click at [825, 343] on span "Deactivate Anyway" at bounding box center [857, 343] width 98 height 14
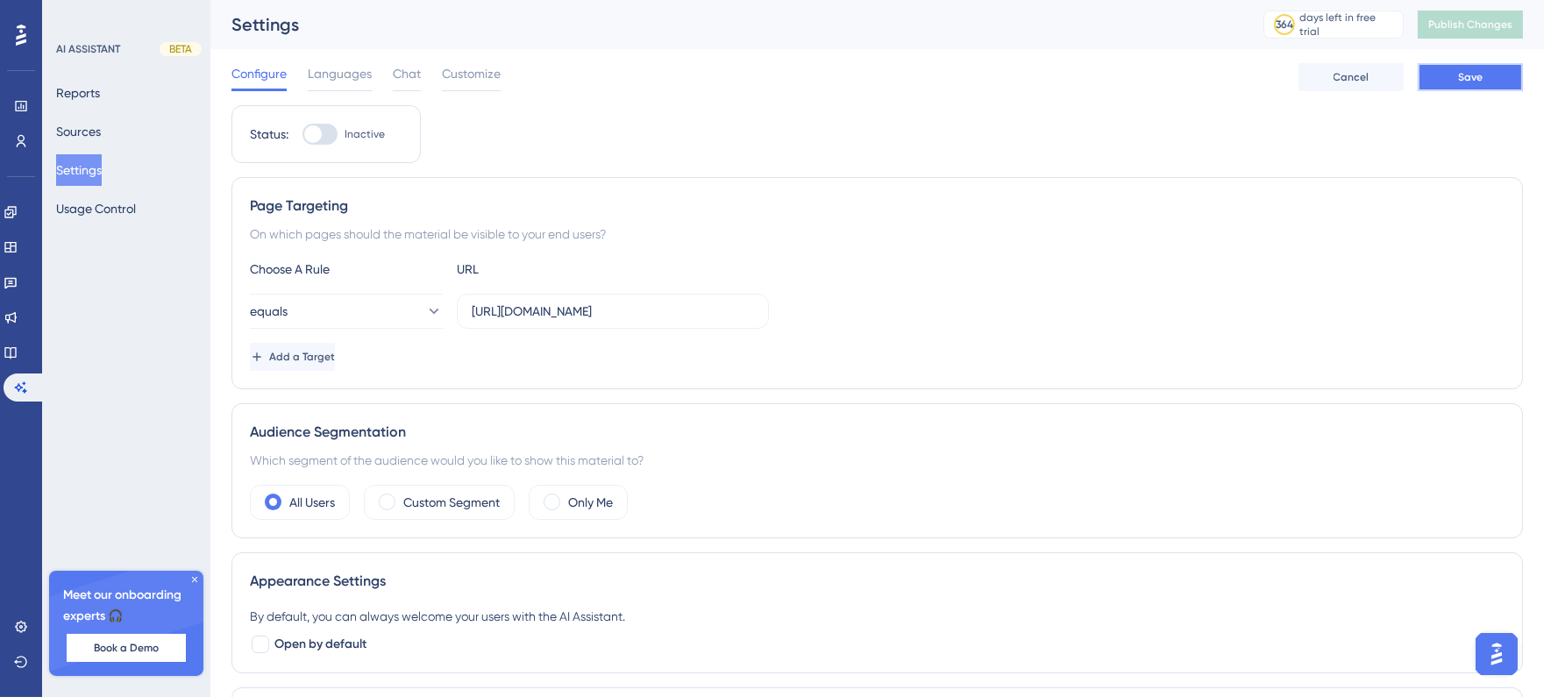
click at [1464, 77] on span "Save" at bounding box center [1470, 77] width 25 height 14
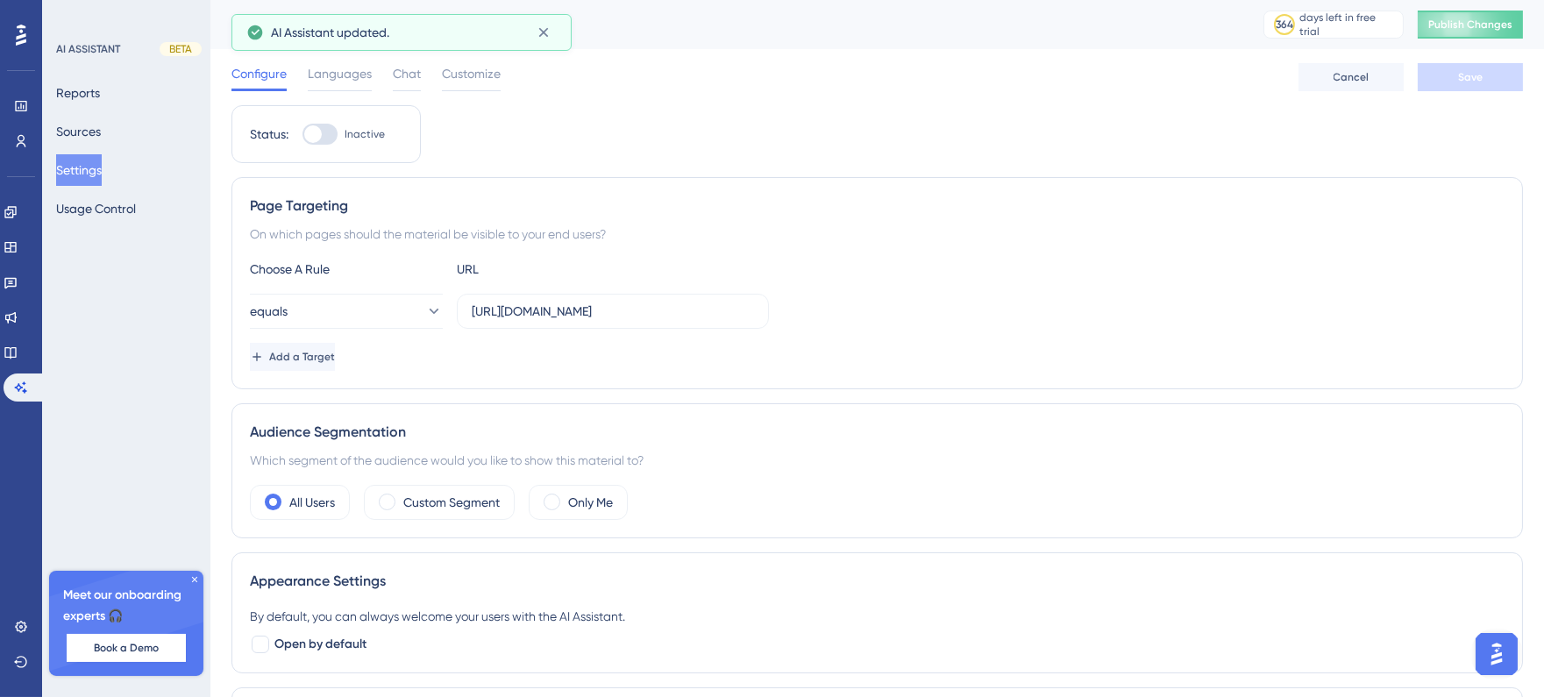
click at [339, 135] on label "Inactive" at bounding box center [344, 134] width 82 height 21
click at [303, 135] on input "Inactive" at bounding box center [302, 134] width 1 height 1
checkbox input "true"
click at [1449, 74] on button "Save" at bounding box center [1470, 77] width 105 height 28
click at [1484, 30] on span "Publish Changes" at bounding box center [1470, 25] width 84 height 14
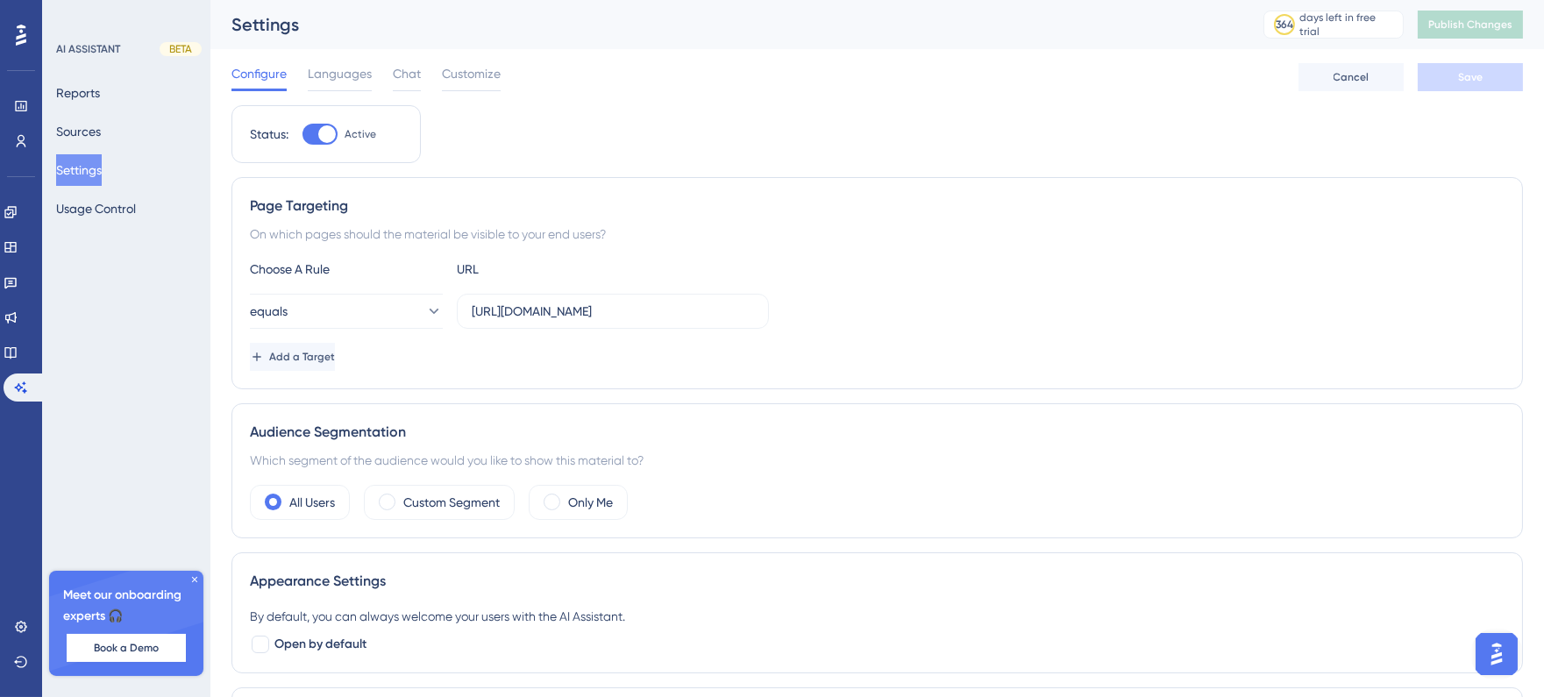
click at [536, 35] on div "Settings" at bounding box center [725, 24] width 988 height 25
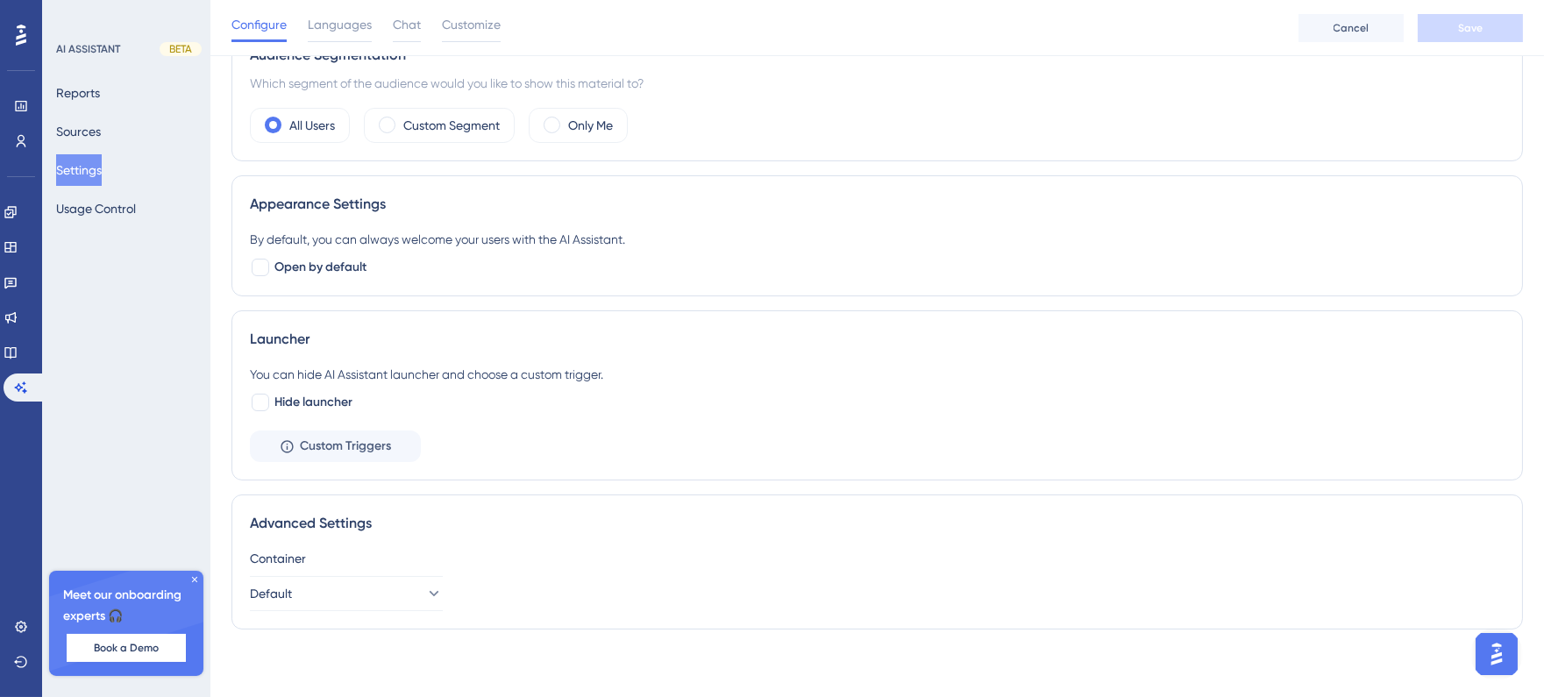
scroll to position [387, 0]
click at [1495, 651] on img "Open AI Assistant Launcher" at bounding box center [1496, 653] width 32 height 32
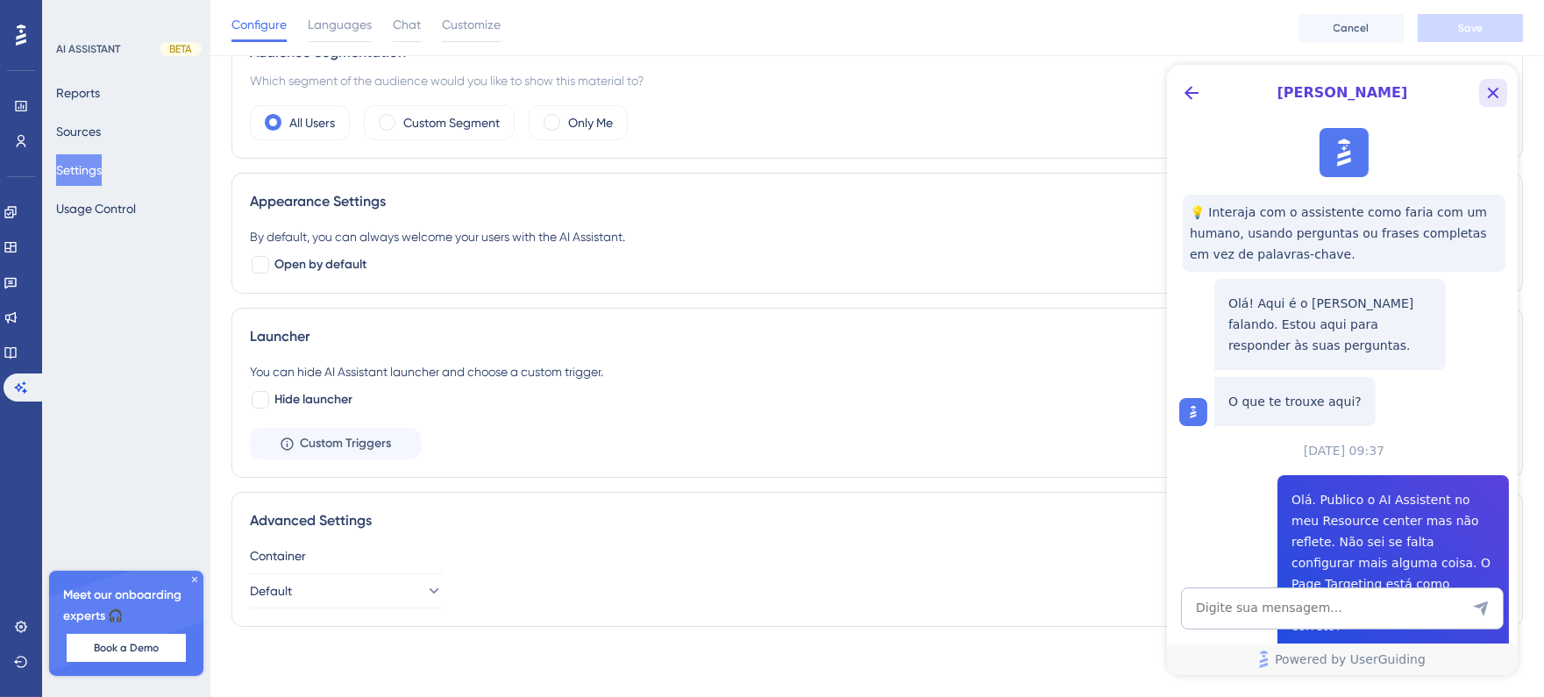
scroll to position [0, 0]
click at [1488, 87] on icon "Close Button" at bounding box center [1492, 92] width 21 height 21
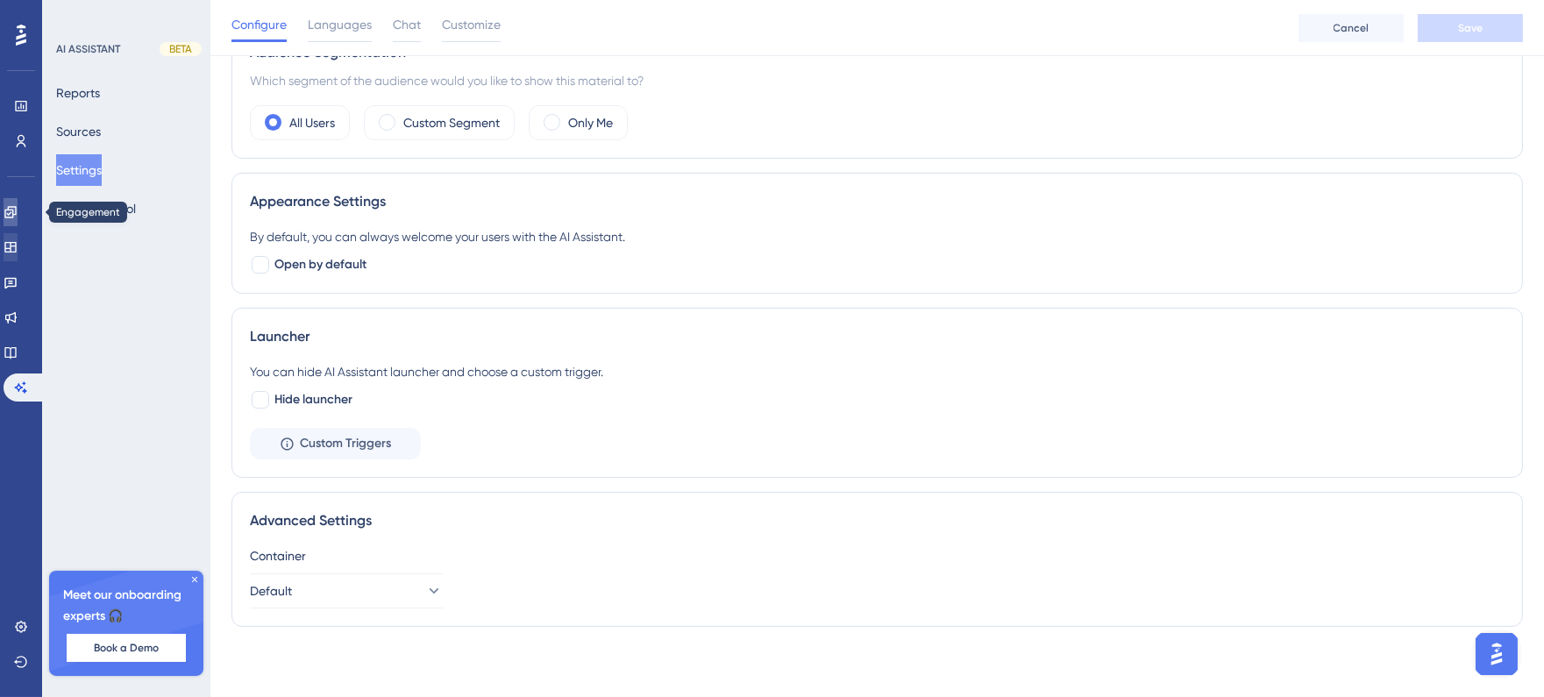
drag, startPoint x: 27, startPoint y: 205, endPoint x: 24, endPoint y: 247, distance: 42.2
click at [18, 205] on icon at bounding box center [11, 212] width 14 height 14
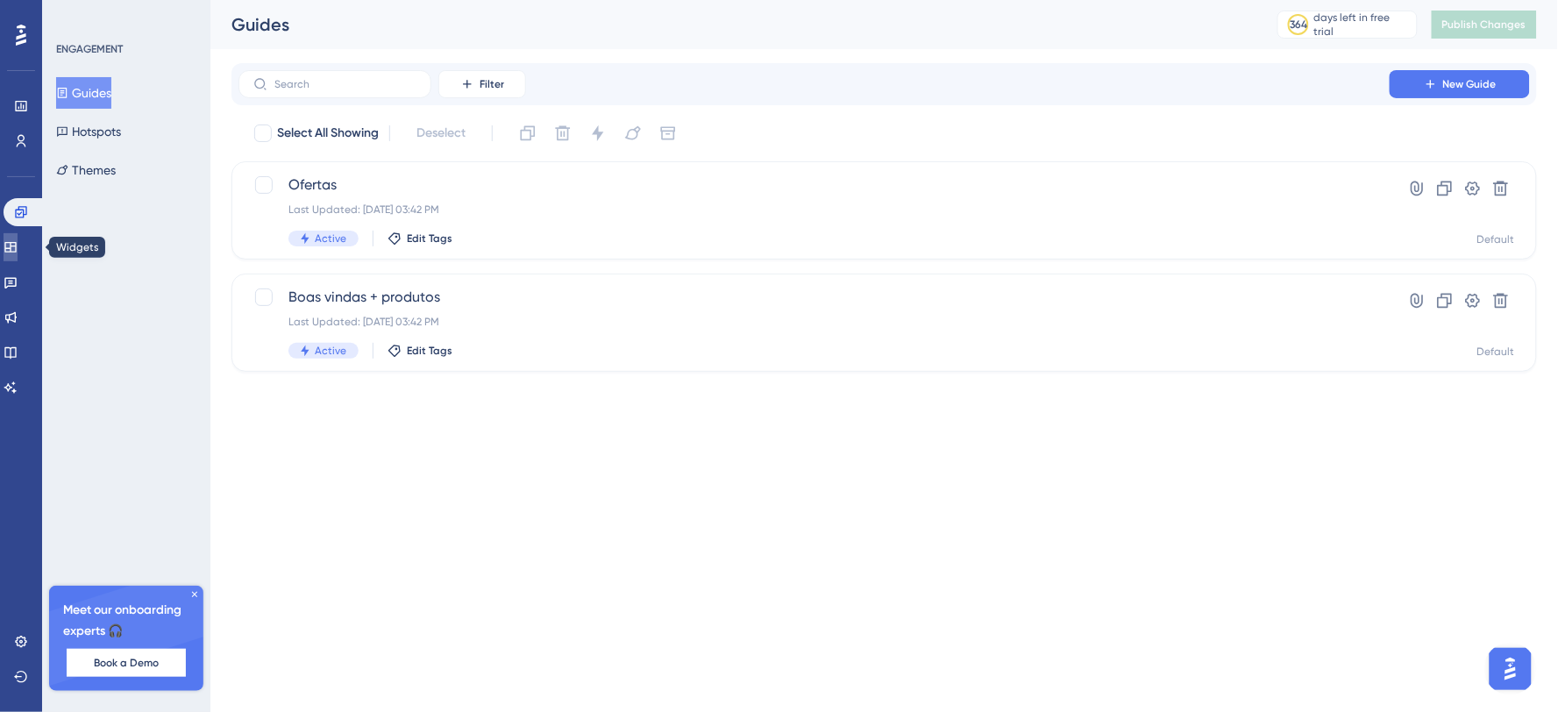
click at [18, 247] on icon at bounding box center [11, 247] width 14 height 14
